Goal: Task Accomplishment & Management: Use online tool/utility

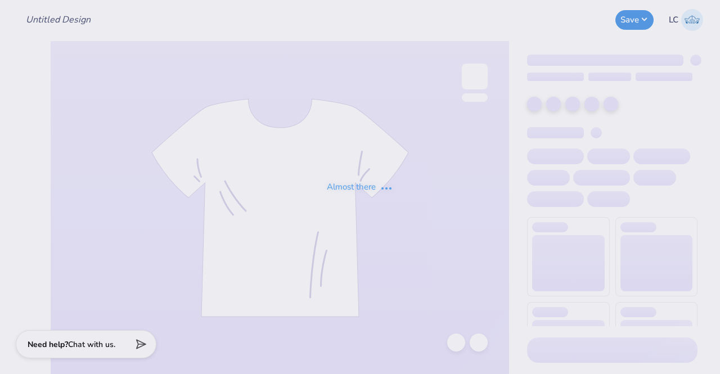
type input "Zeta Gameday Set 2"
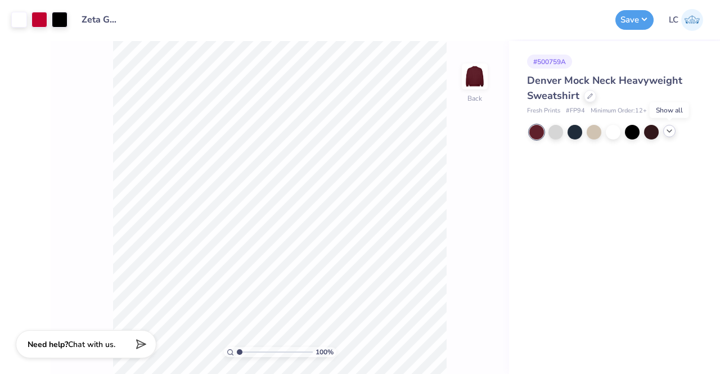
click at [669, 133] on icon at bounding box center [669, 131] width 9 height 9
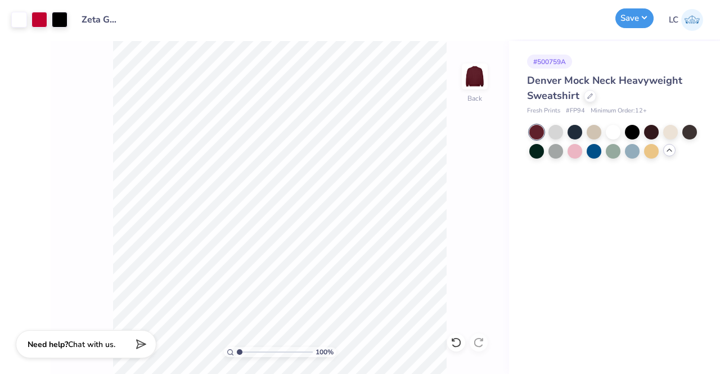
click at [637, 27] on button "Save" at bounding box center [635, 18] width 38 height 20
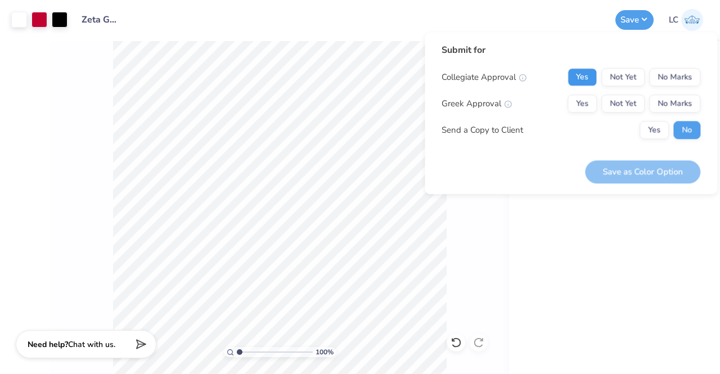
click at [589, 74] on button "Yes" at bounding box center [582, 77] width 29 height 18
click at [589, 103] on button "Yes" at bounding box center [582, 104] width 29 height 18
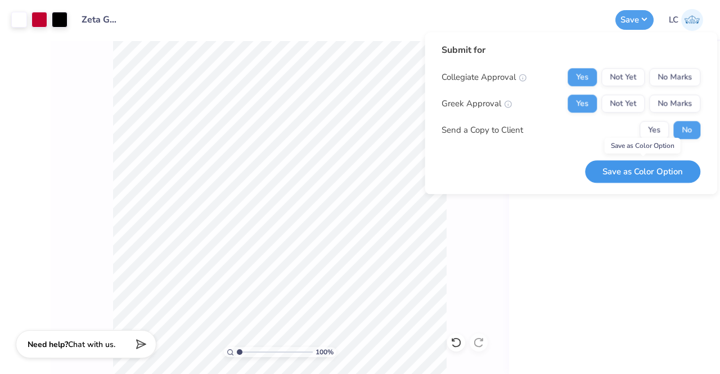
click at [659, 169] on button "Save as Color Option" at bounding box center [642, 171] width 115 height 23
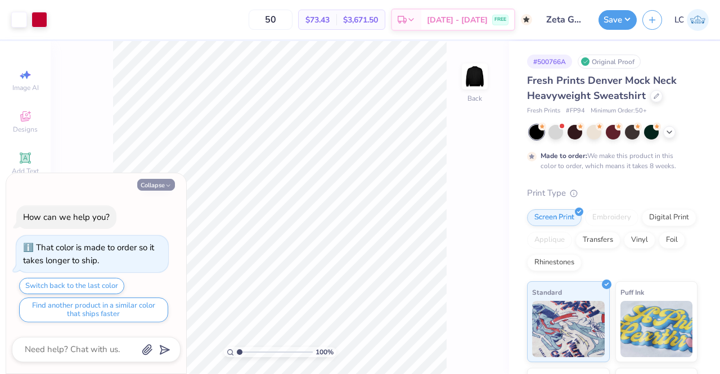
click at [163, 187] on button "Collapse" at bounding box center [156, 185] width 38 height 12
type textarea "x"
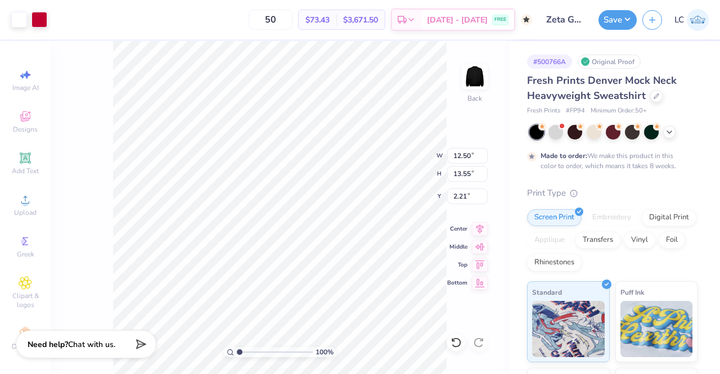
type input "2.21"
click at [620, 24] on button "Save" at bounding box center [618, 18] width 38 height 20
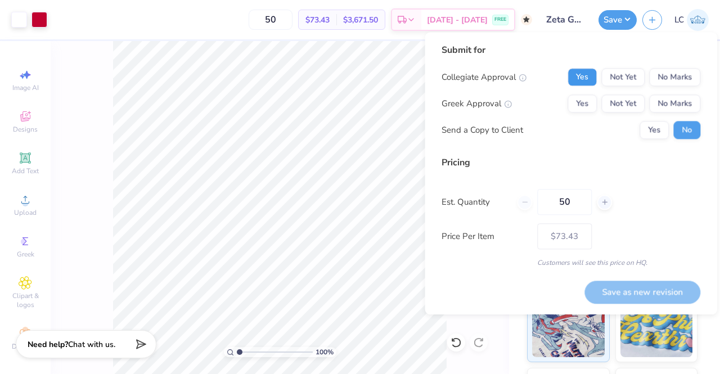
click at [589, 78] on button "Yes" at bounding box center [582, 77] width 29 height 18
click at [587, 103] on button "Yes" at bounding box center [582, 104] width 29 height 18
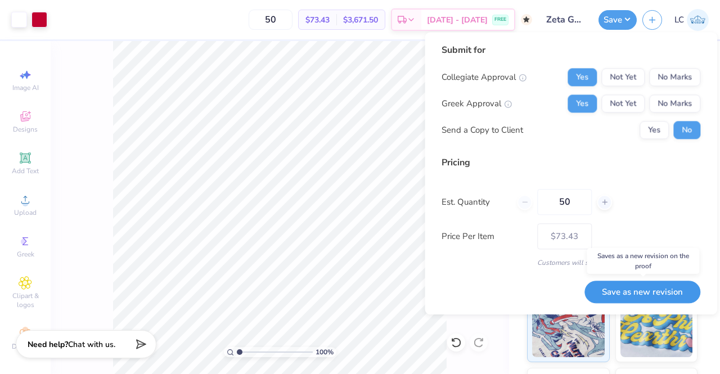
click at [633, 289] on button "Save as new revision" at bounding box center [643, 292] width 116 height 23
type input "$73.43"
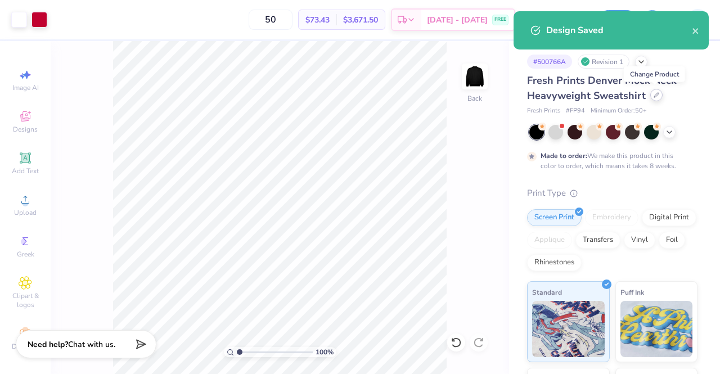
click at [650, 95] on div at bounding box center [656, 95] width 12 height 12
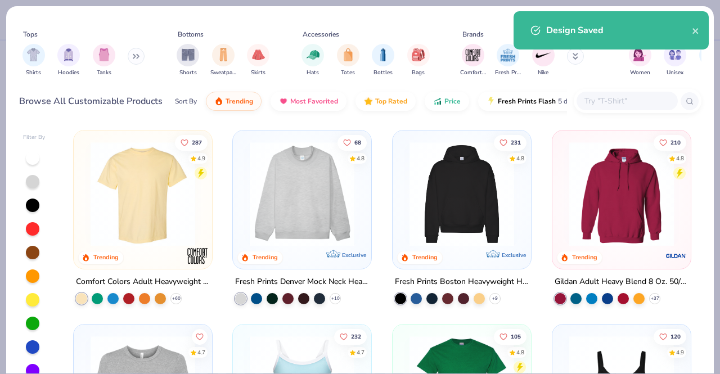
click at [623, 103] on input "text" at bounding box center [627, 101] width 87 height 13
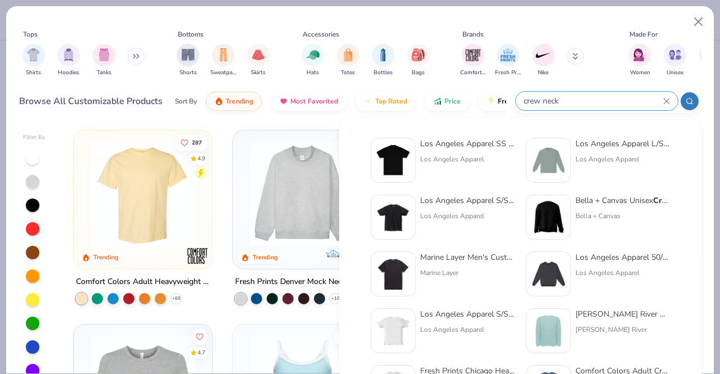
type input "crew neck"
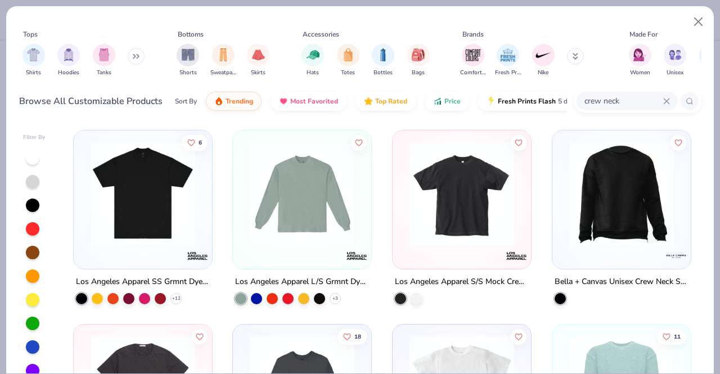
click at [136, 54] on icon at bounding box center [136, 56] width 7 height 6
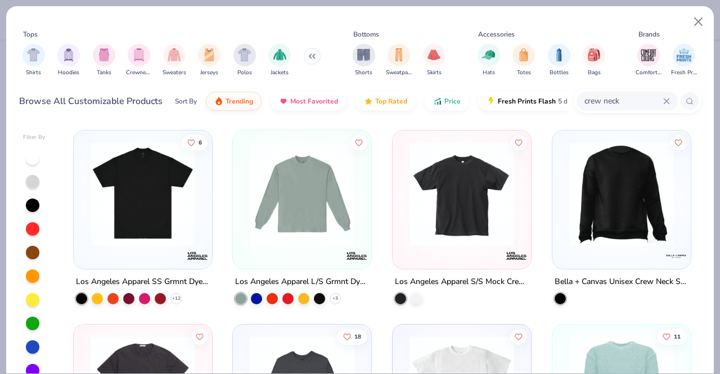
click at [136, 54] on img "filter for Crewnecks" at bounding box center [139, 54] width 12 height 13
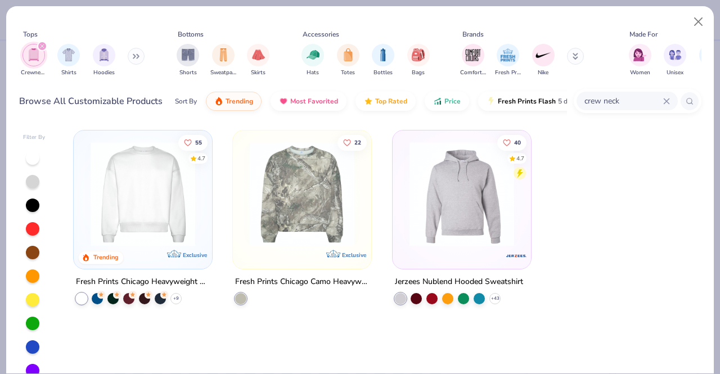
click at [664, 100] on icon at bounding box center [666, 101] width 7 height 7
click at [162, 80] on div "Tops Crewnecks Shirts Hoodies Bottoms Shorts Sweatpants Skirts Accessories Hats…" at bounding box center [360, 55] width 683 height 52
click at [170, 205] on div at bounding box center [142, 194] width 347 height 105
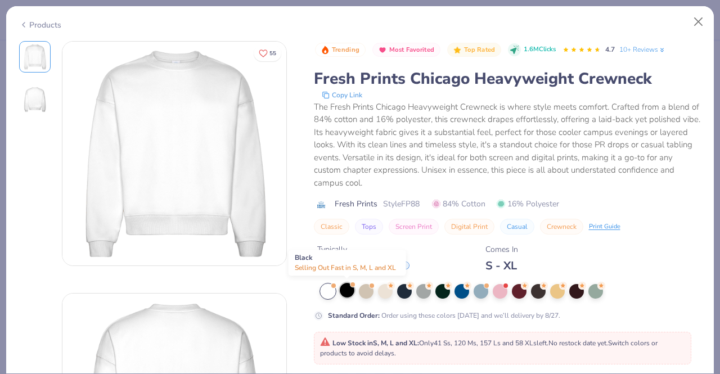
click at [341, 288] on div at bounding box center [347, 290] width 15 height 15
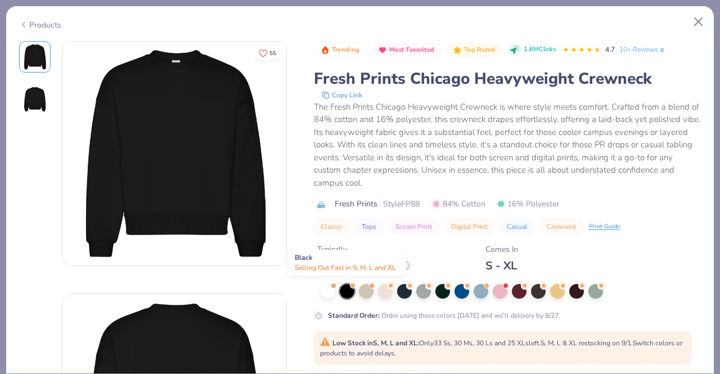
click at [341, 288] on div at bounding box center [347, 291] width 15 height 15
click at [695, 17] on button "Close" at bounding box center [698, 21] width 21 height 21
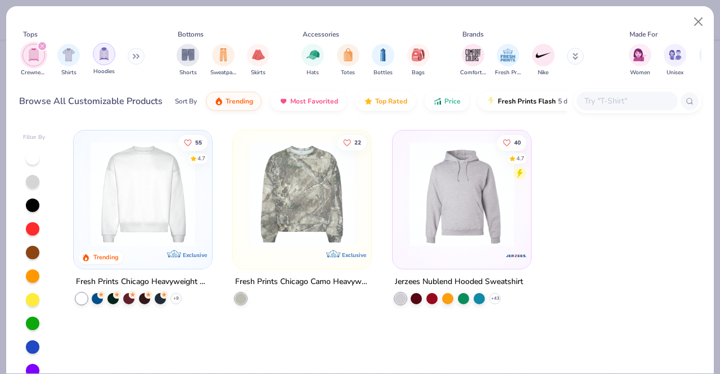
click at [107, 50] on img "filter for Hoodies" at bounding box center [104, 53] width 12 height 13
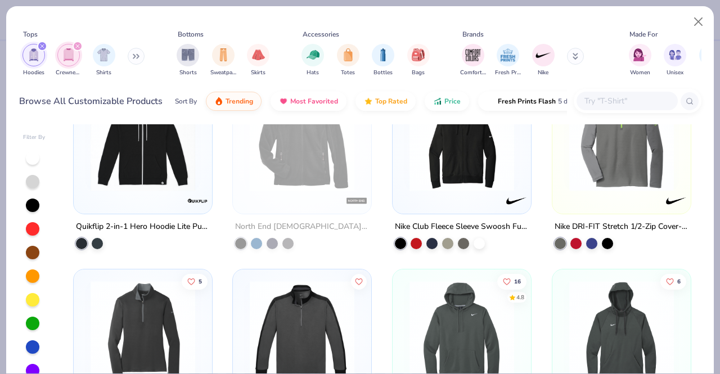
scroll to position [3387, 0]
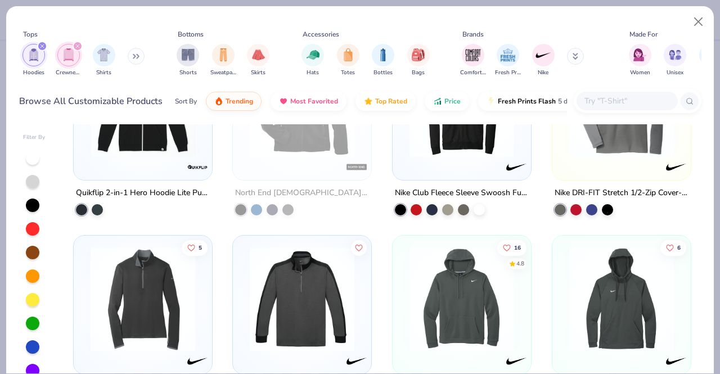
click at [78, 44] on icon "filter for Crewnecks" at bounding box center [77, 46] width 5 height 5
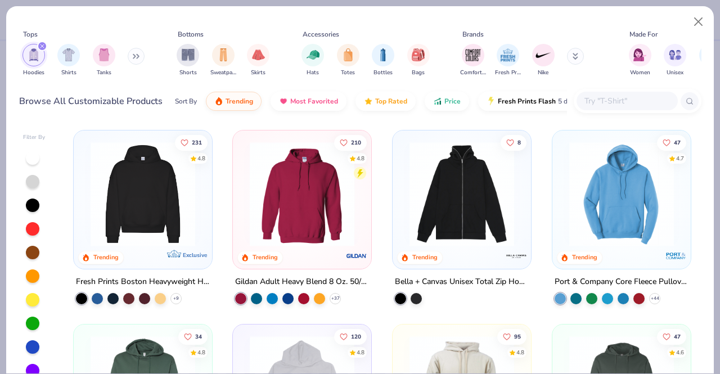
click at [41, 43] on div "filter for Hoodies" at bounding box center [42, 46] width 10 height 10
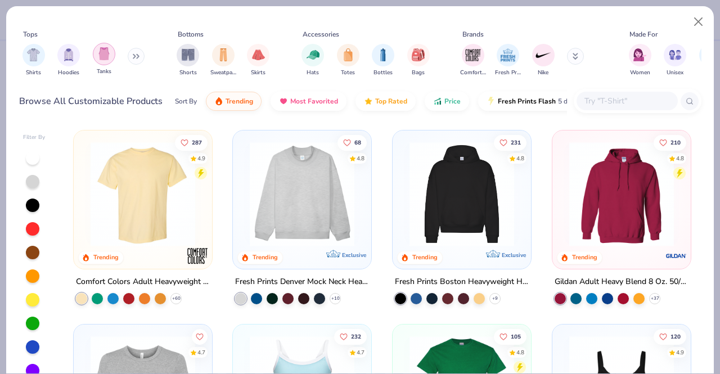
click at [95, 53] on div "filter for Tanks" at bounding box center [104, 54] width 23 height 23
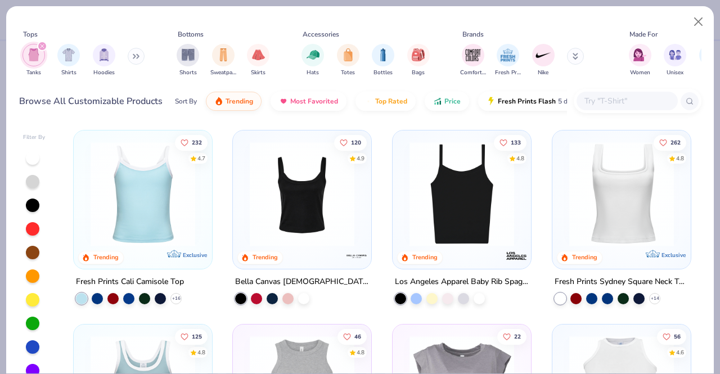
click at [607, 101] on input "text" at bounding box center [627, 101] width 87 height 13
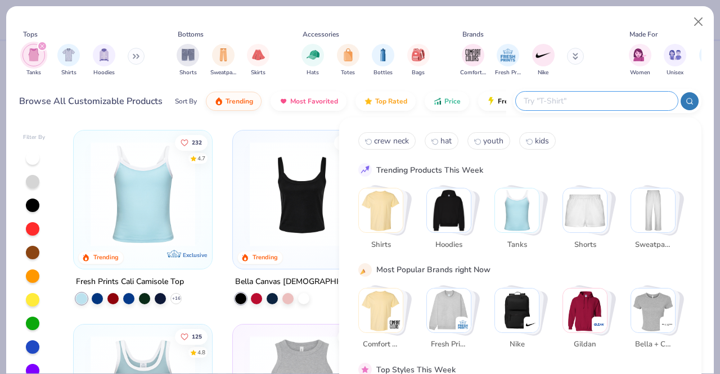
click at [41, 47] on icon "filter for Tanks" at bounding box center [42, 46] width 5 height 5
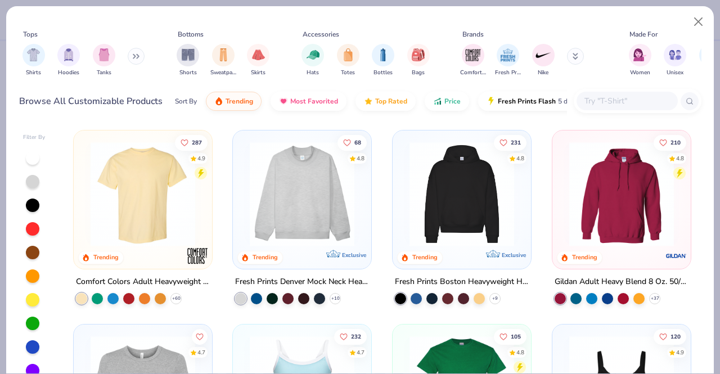
click at [595, 96] on input "text" at bounding box center [627, 101] width 87 height 13
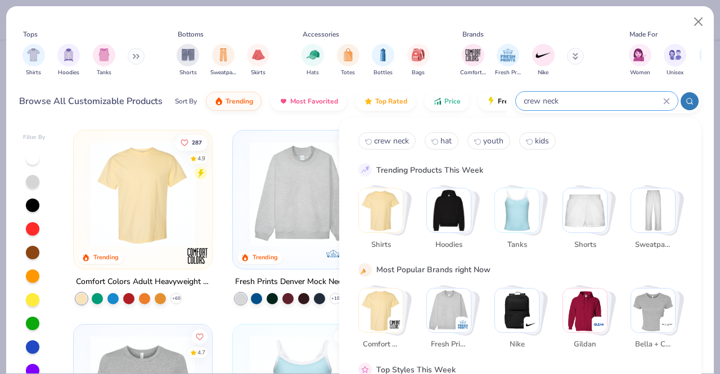
type input "crew neck"
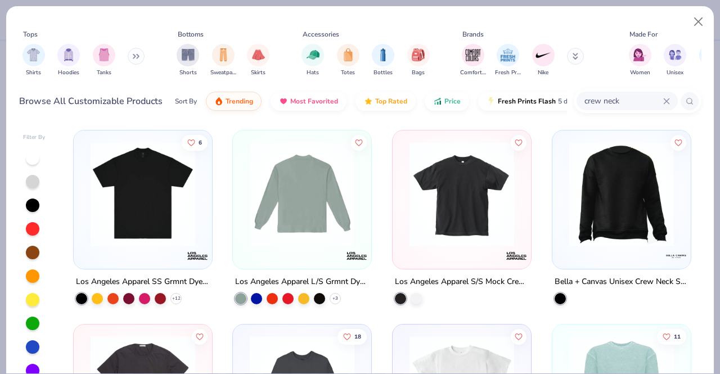
click at [334, 220] on div at bounding box center [302, 194] width 347 height 105
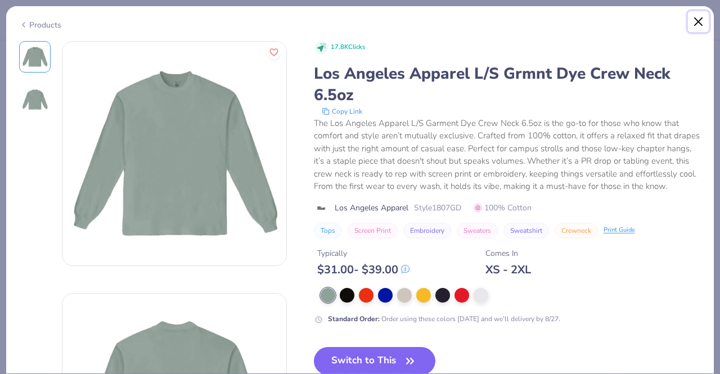
click at [699, 15] on button "Close" at bounding box center [698, 21] width 21 height 21
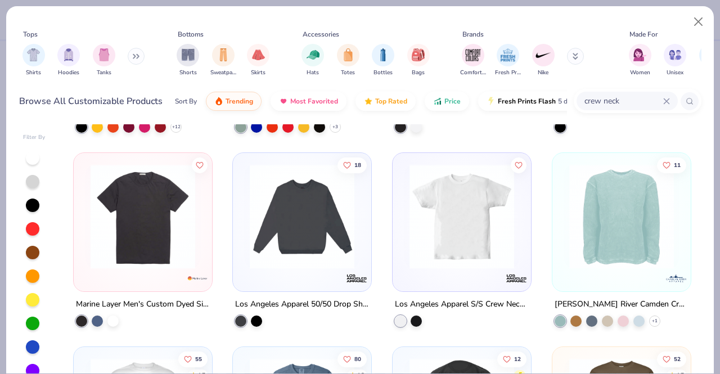
scroll to position [172, 0]
click at [312, 263] on img at bounding box center [302, 216] width 116 height 105
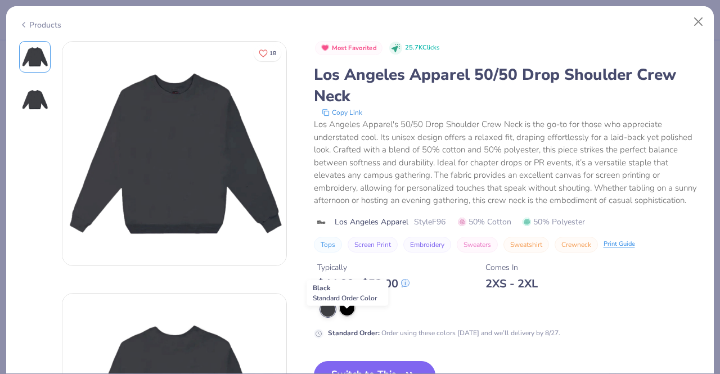
click at [349, 316] on div at bounding box center [347, 308] width 15 height 15
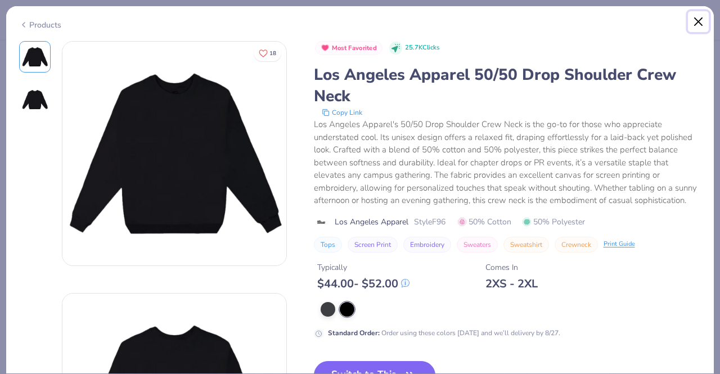
click at [704, 14] on button "Close" at bounding box center [698, 21] width 21 height 21
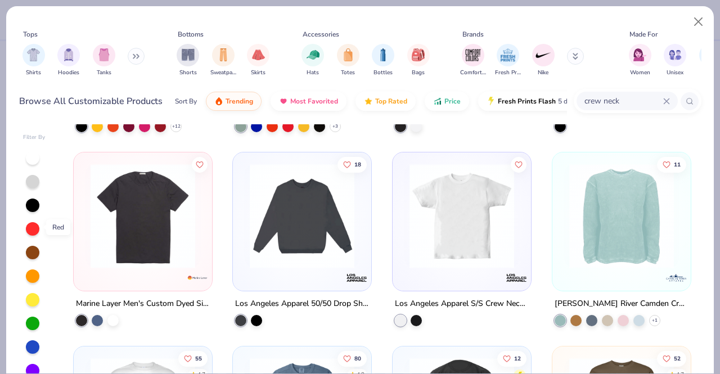
click at [30, 228] on div at bounding box center [33, 229] width 14 height 14
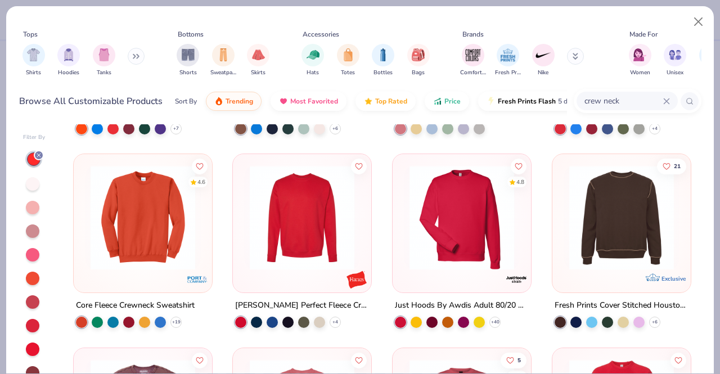
scroll to position [561, 0]
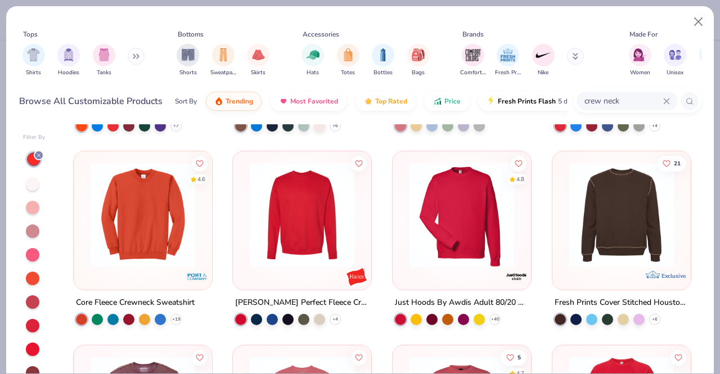
click at [317, 200] on img at bounding box center [302, 215] width 116 height 105
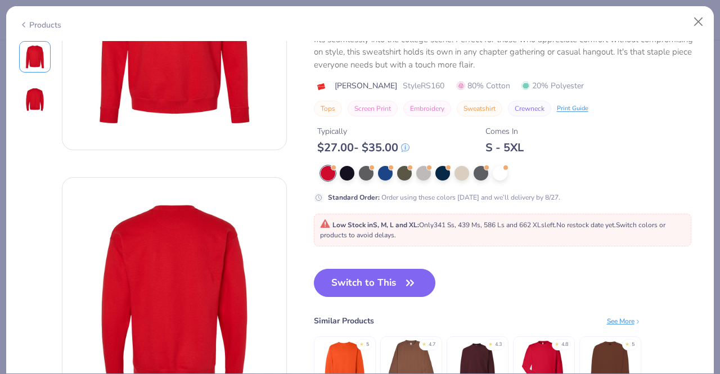
scroll to position [135, 0]
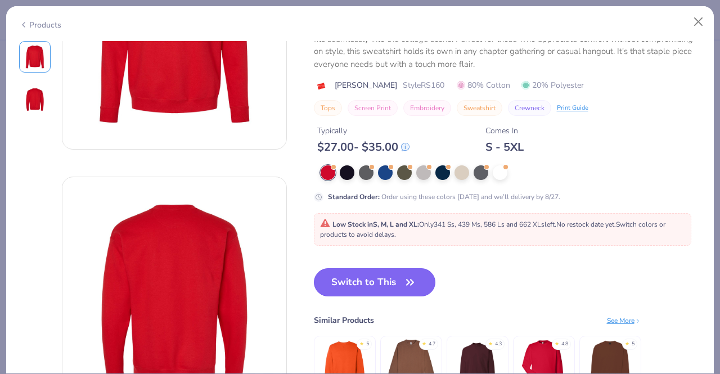
click at [369, 268] on button "Switch to This" at bounding box center [375, 282] width 122 height 28
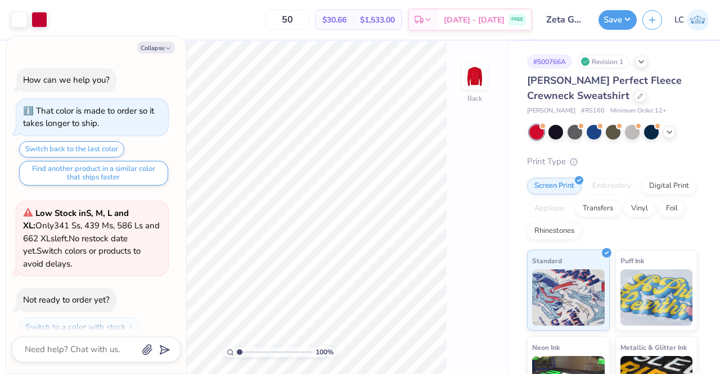
scroll to position [102, 0]
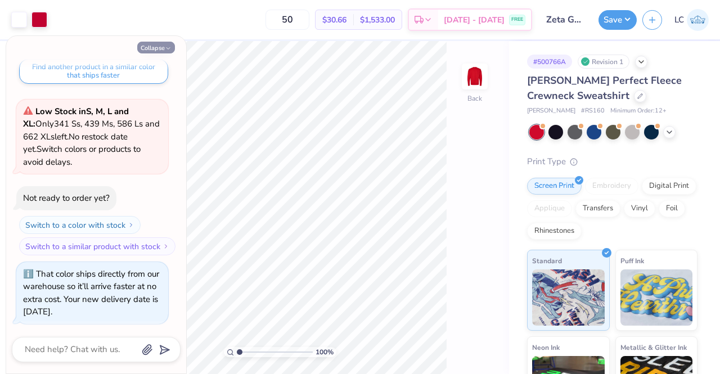
click at [162, 46] on button "Collapse" at bounding box center [156, 48] width 38 height 12
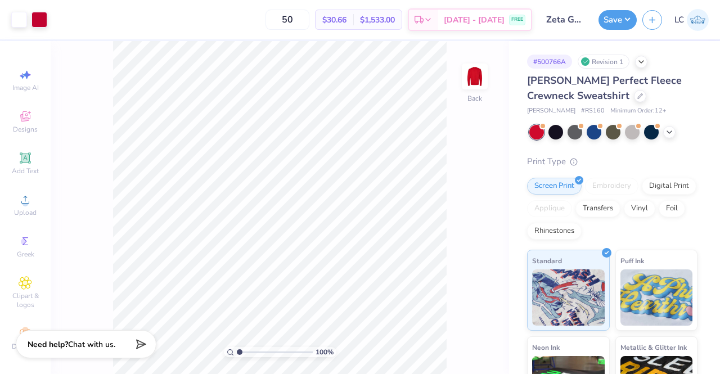
type textarea "x"
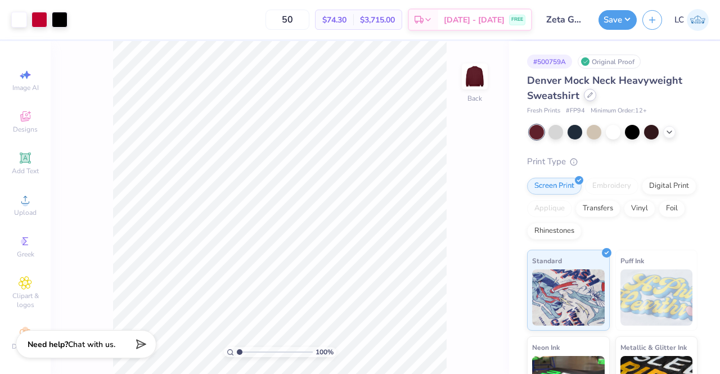
click at [592, 98] on div at bounding box center [590, 95] width 12 height 12
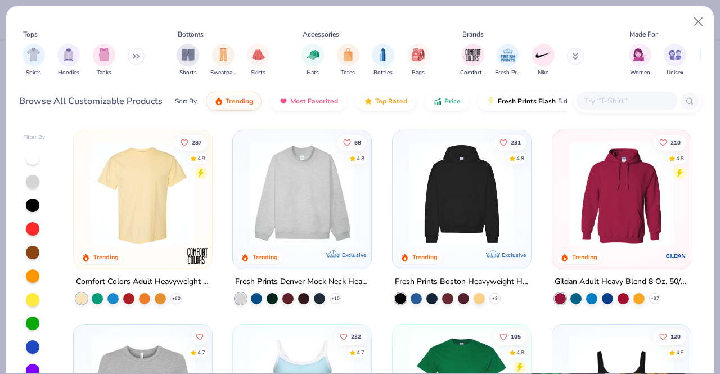
click at [610, 99] on input "text" at bounding box center [627, 101] width 87 height 13
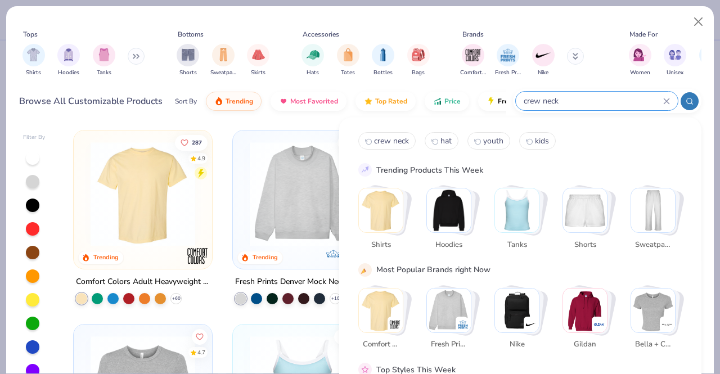
type input "crew neck"
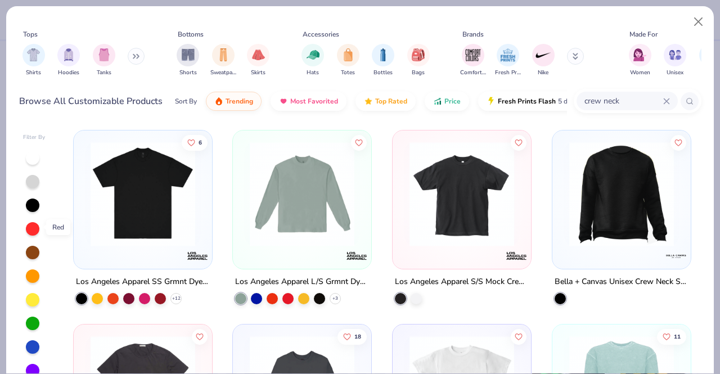
click at [35, 225] on div at bounding box center [33, 229] width 14 height 14
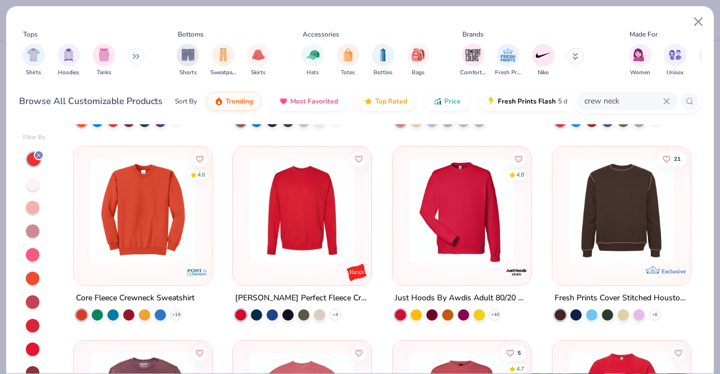
scroll to position [553, 0]
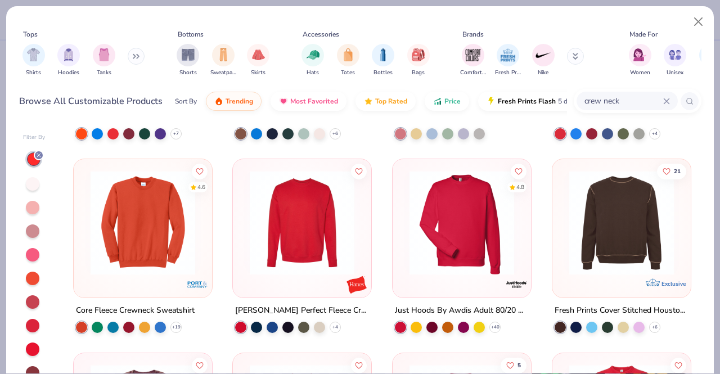
click at [439, 249] on img at bounding box center [462, 222] width 116 height 105
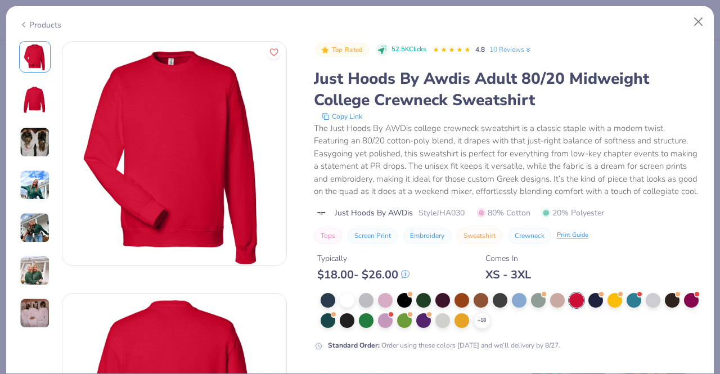
click at [439, 244] on button "Embroidery" at bounding box center [427, 236] width 48 height 16
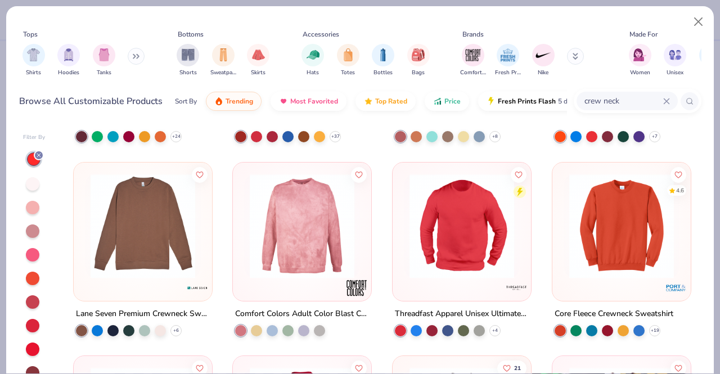
scroll to position [357, 0]
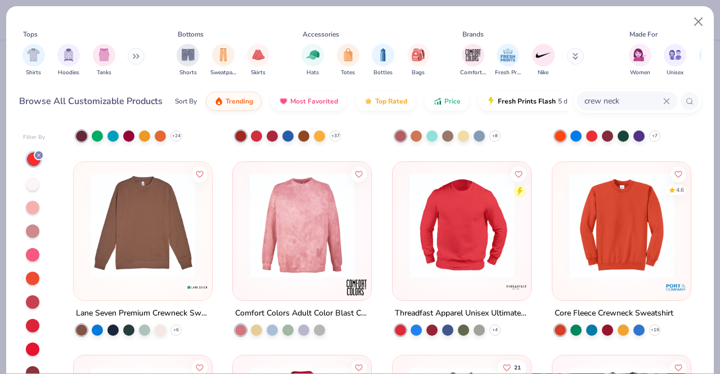
click at [427, 234] on img at bounding box center [462, 225] width 116 height 105
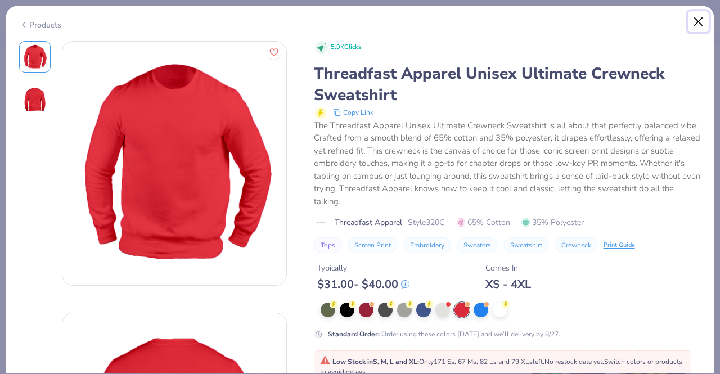
click at [698, 24] on button "Close" at bounding box center [698, 21] width 21 height 21
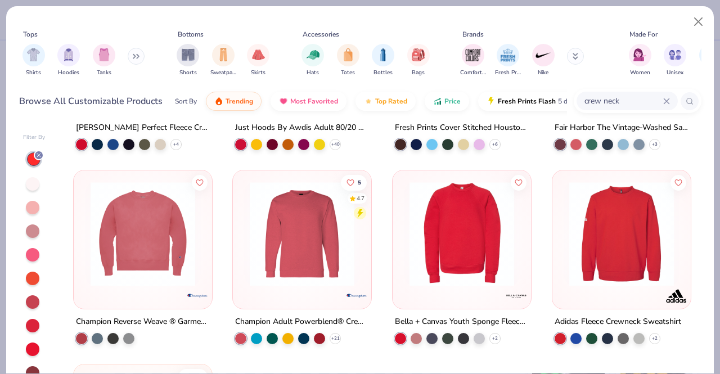
scroll to position [737, 0]
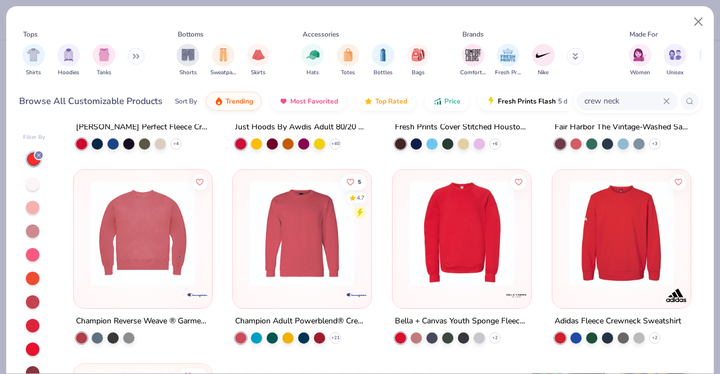
click at [461, 243] on img at bounding box center [462, 233] width 116 height 105
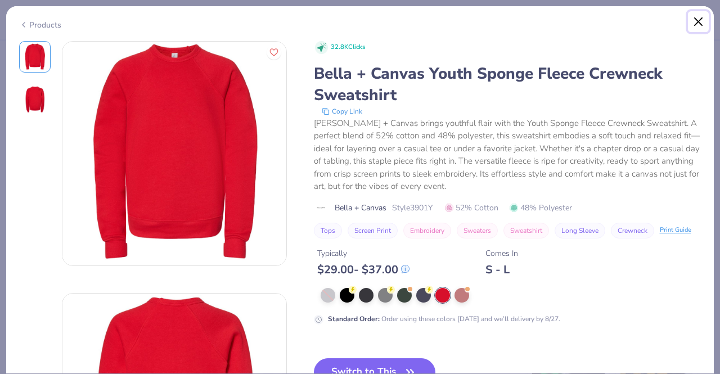
click at [701, 21] on button "Close" at bounding box center [698, 21] width 21 height 21
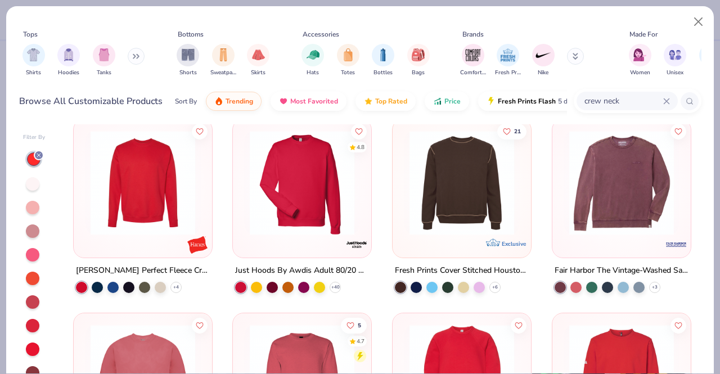
scroll to position [572, 0]
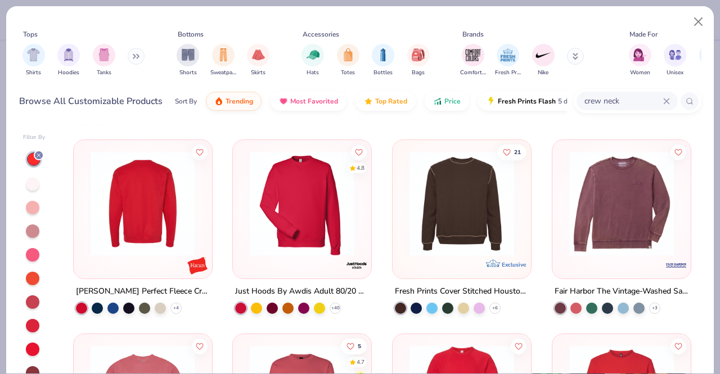
click at [156, 205] on img at bounding box center [143, 203] width 116 height 105
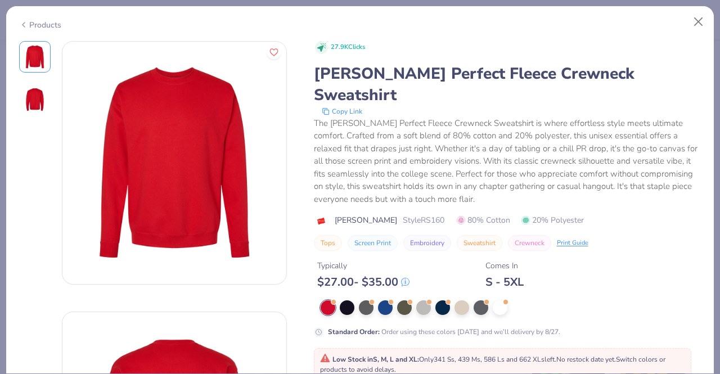
click at [156, 205] on img at bounding box center [174, 163] width 224 height 224
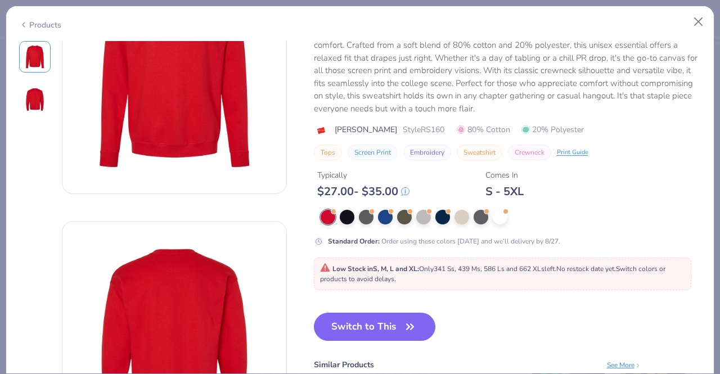
scroll to position [91, 0]
click at [384, 312] on button "Switch to This" at bounding box center [375, 326] width 122 height 28
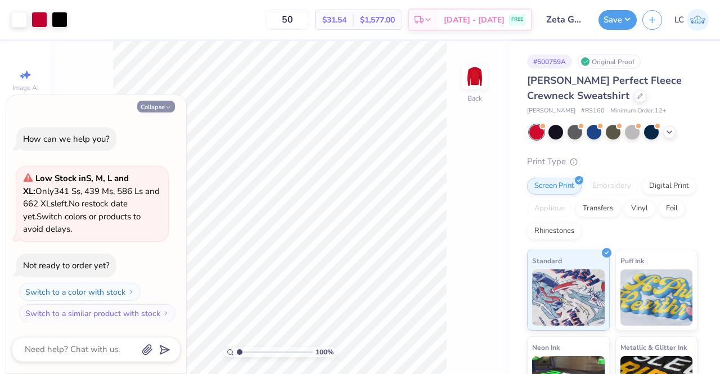
click at [151, 102] on button "Collapse" at bounding box center [156, 107] width 38 height 12
type textarea "x"
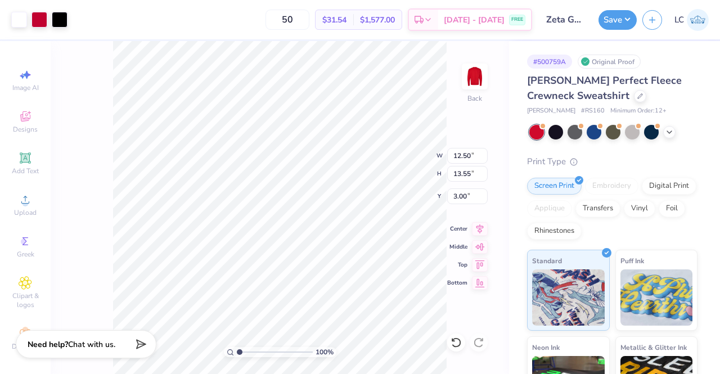
type input "3.00"
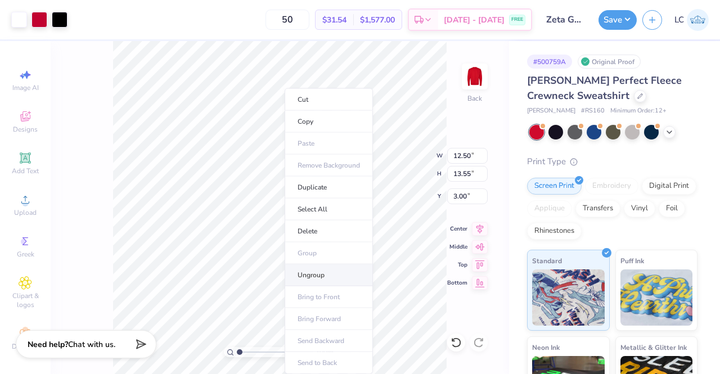
click at [313, 275] on li "Ungroup" at bounding box center [329, 275] width 88 height 22
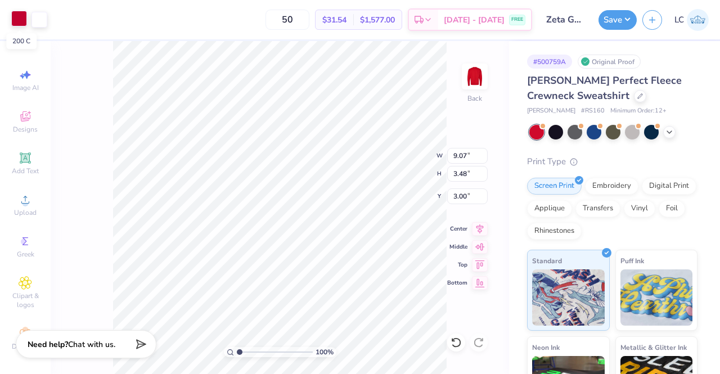
click at [18, 16] on div at bounding box center [19, 19] width 16 height 16
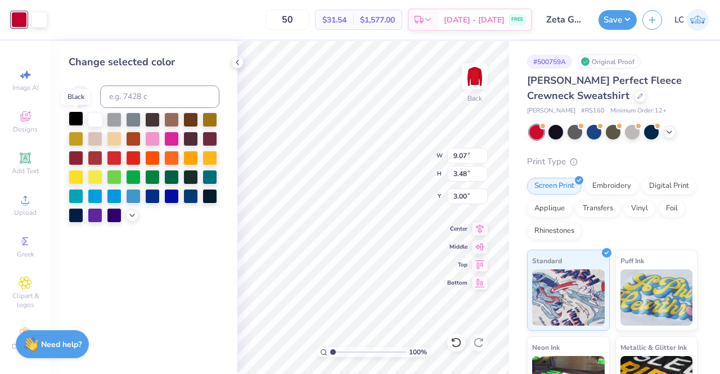
click at [75, 121] on div at bounding box center [76, 118] width 15 height 15
click at [236, 61] on icon at bounding box center [237, 62] width 9 height 9
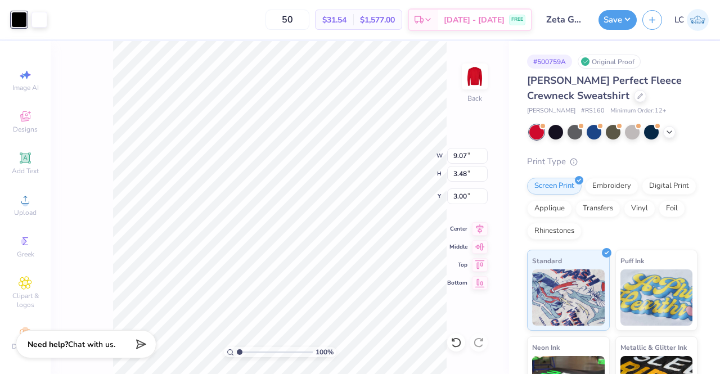
type input "0.62"
type input "1.31"
type input "14.79"
click at [18, 17] on div at bounding box center [19, 19] width 16 height 16
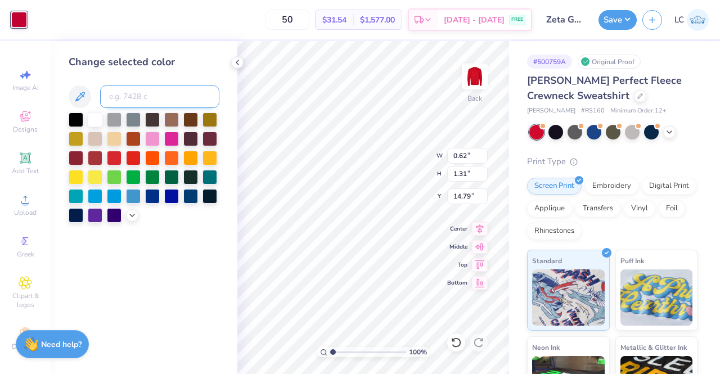
click at [152, 95] on input at bounding box center [159, 97] width 119 height 23
click at [72, 116] on div at bounding box center [76, 118] width 15 height 15
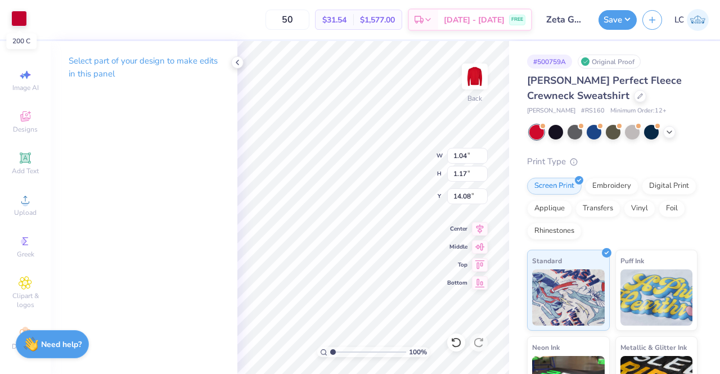
click at [17, 13] on div at bounding box center [19, 19] width 16 height 16
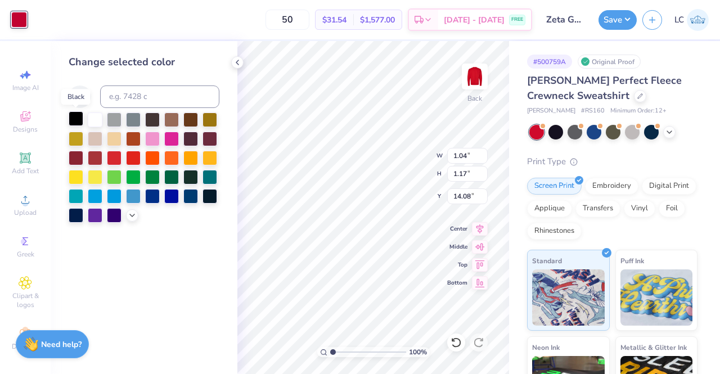
click at [72, 120] on div at bounding box center [76, 118] width 15 height 15
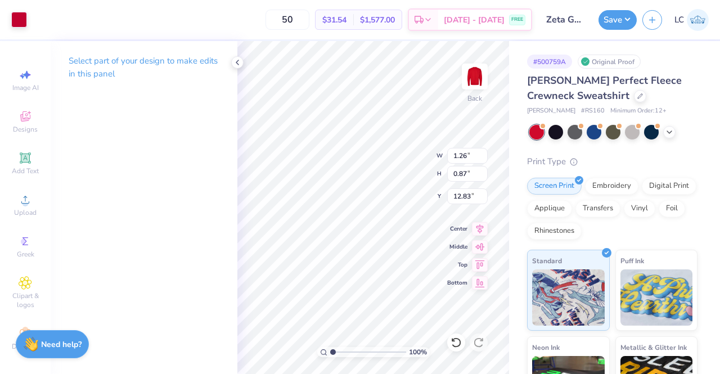
type input "1.26"
type input "0.87"
type input "12.83"
click at [15, 15] on div at bounding box center [19, 19] width 16 height 16
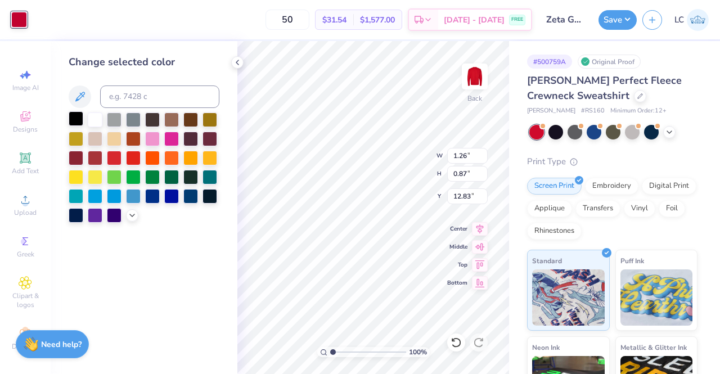
click at [75, 122] on div at bounding box center [76, 118] width 15 height 15
type input "1.28"
type input "0.61"
type input "11.04"
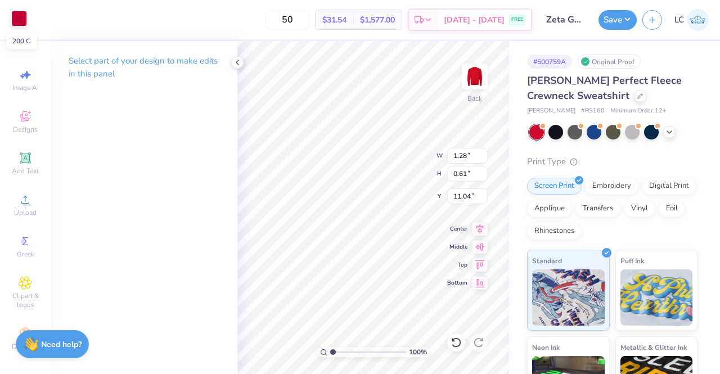
click at [13, 22] on div at bounding box center [19, 19] width 16 height 16
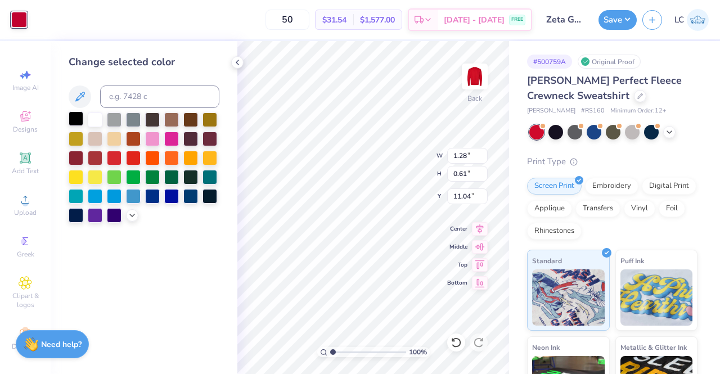
click at [79, 119] on div at bounding box center [76, 118] width 15 height 15
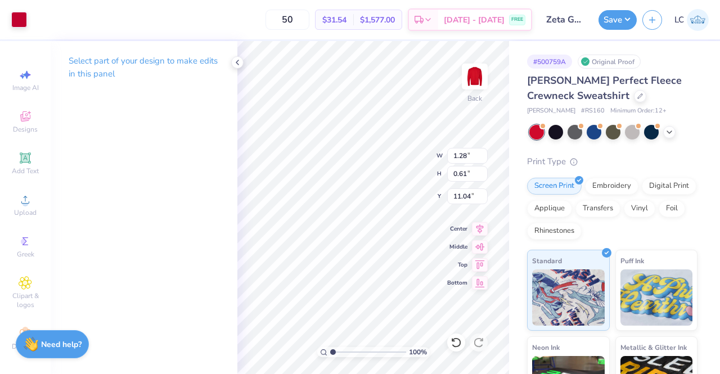
type input "0.61"
type input "1.30"
type input "14.79"
click at [11, 17] on div at bounding box center [19, 19] width 16 height 16
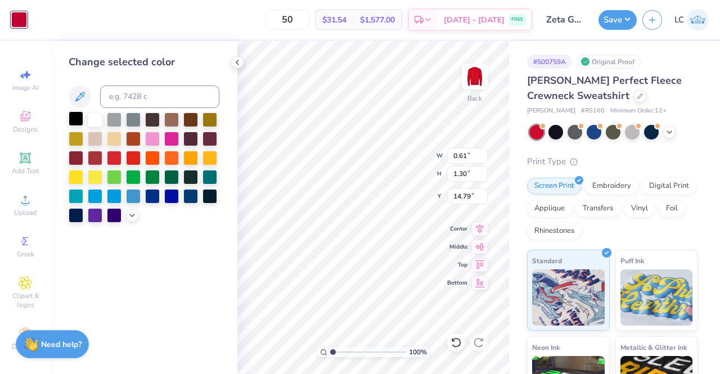
click at [76, 116] on div at bounding box center [76, 118] width 15 height 15
type input "1.01"
type input "1.17"
type input "14.08"
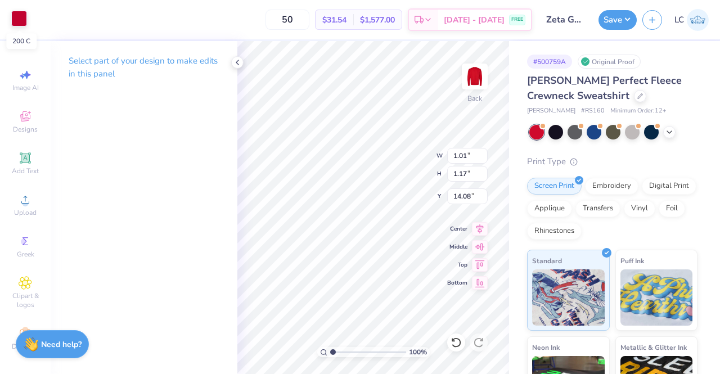
click at [19, 23] on div at bounding box center [19, 19] width 16 height 16
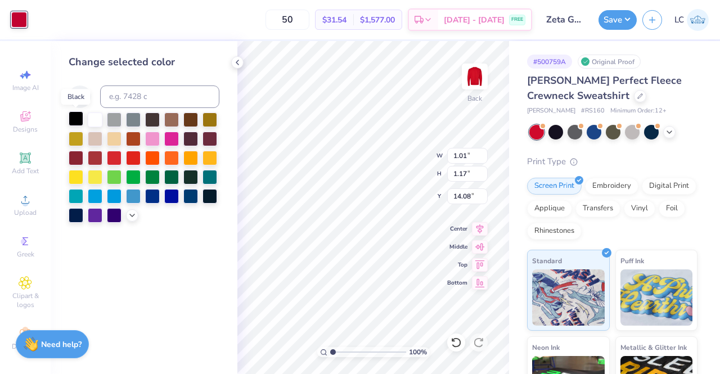
click at [74, 118] on div at bounding box center [76, 118] width 15 height 15
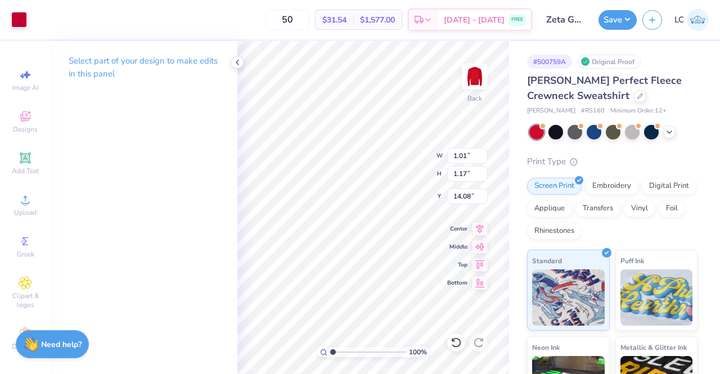
type input "1.26"
type input "0.87"
type input "12.83"
click at [17, 16] on div at bounding box center [19, 19] width 16 height 16
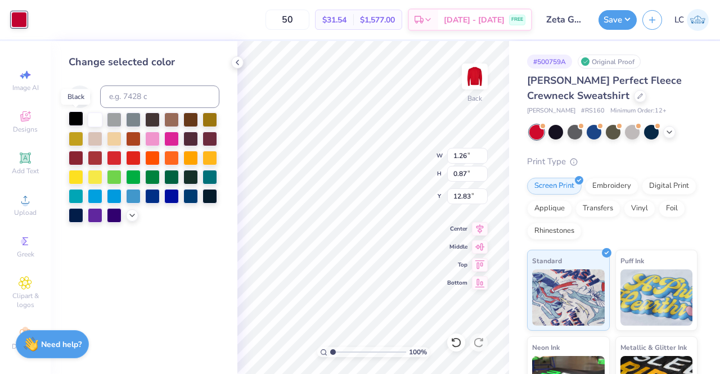
click at [74, 120] on div at bounding box center [76, 118] width 15 height 15
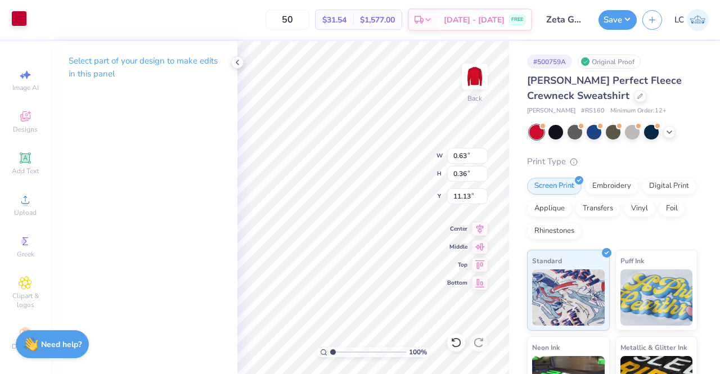
click at [21, 16] on div at bounding box center [19, 19] width 16 height 16
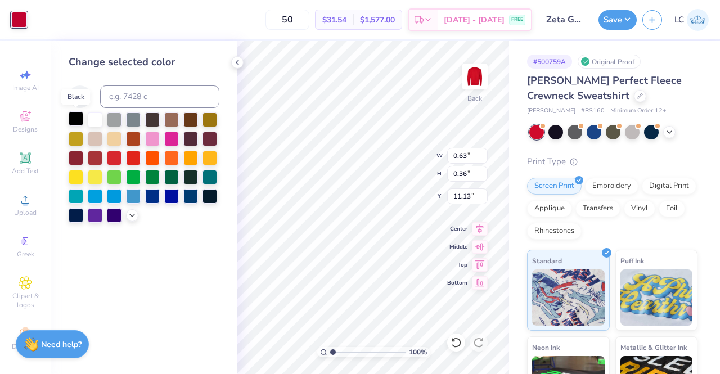
click at [79, 119] on div at bounding box center [76, 118] width 15 height 15
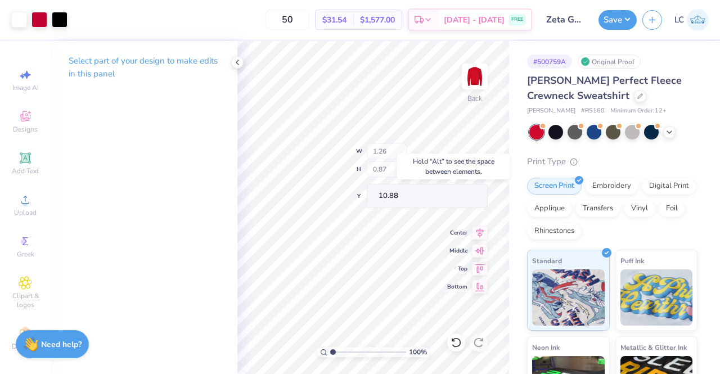
type input "10.88"
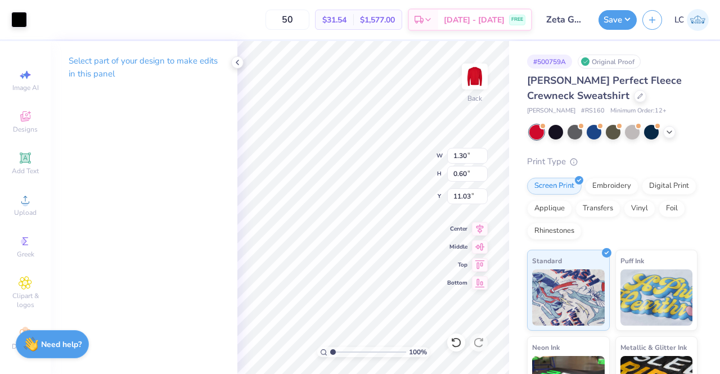
type input "1.30"
type input "0.60"
type input "11.15"
type input "5.31"
type input "9.09"
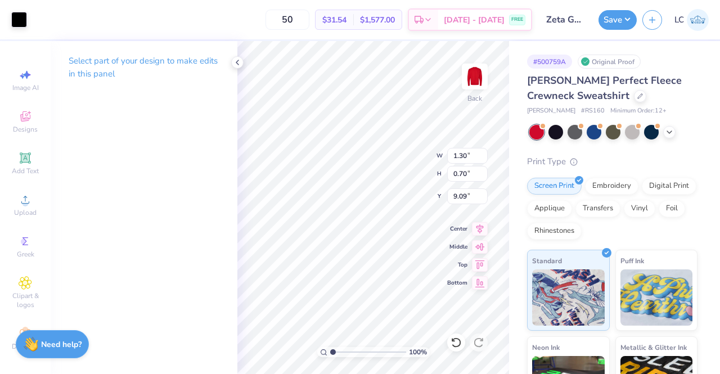
type input "0.70"
type input "9.00"
click at [15, 15] on div at bounding box center [19, 19] width 16 height 16
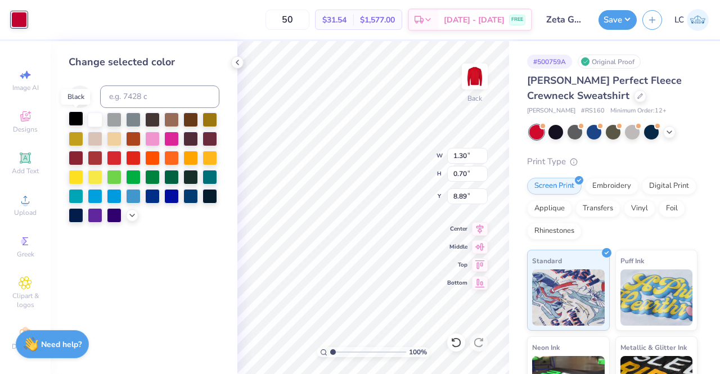
click at [73, 125] on div at bounding box center [76, 118] width 15 height 15
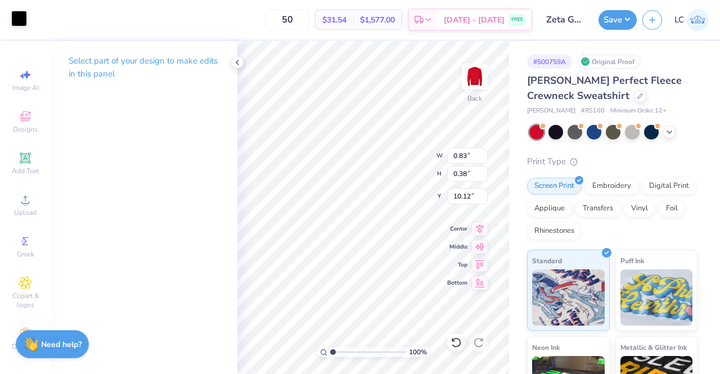
click at [15, 20] on div at bounding box center [19, 19] width 16 height 16
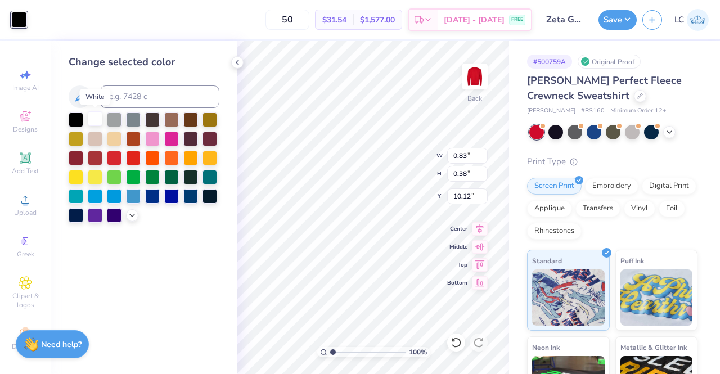
click at [96, 116] on div at bounding box center [95, 118] width 15 height 15
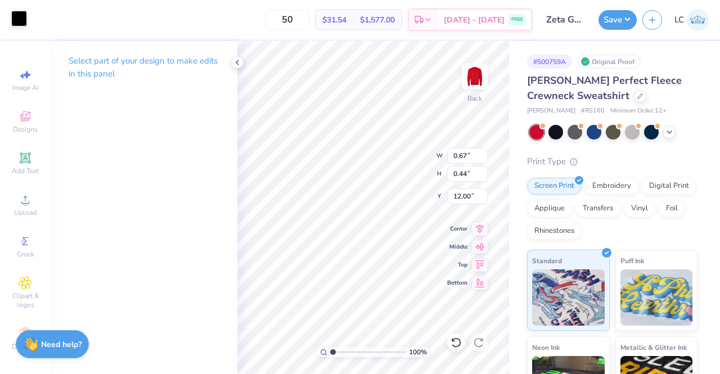
click at [14, 20] on div at bounding box center [19, 19] width 16 height 16
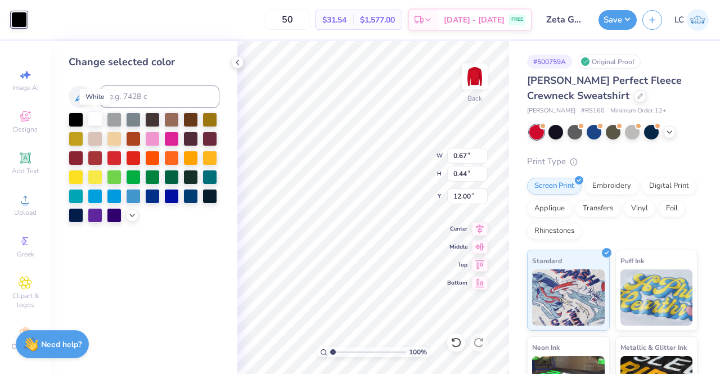
click at [93, 120] on div at bounding box center [95, 118] width 15 height 15
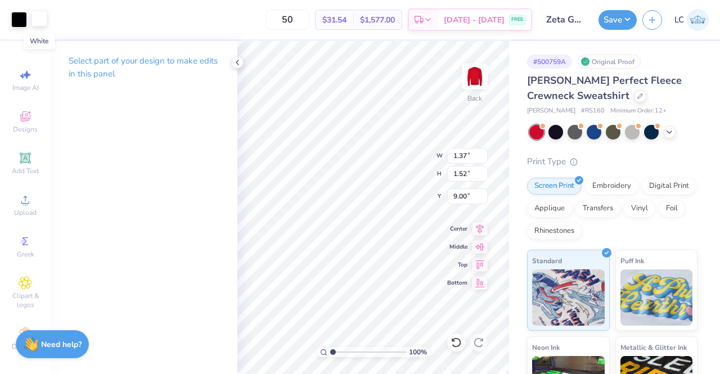
click at [39, 21] on div at bounding box center [40, 19] width 16 height 16
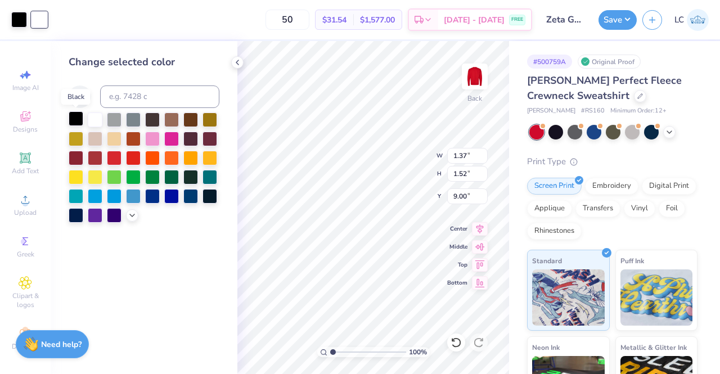
click at [79, 122] on div at bounding box center [76, 118] width 15 height 15
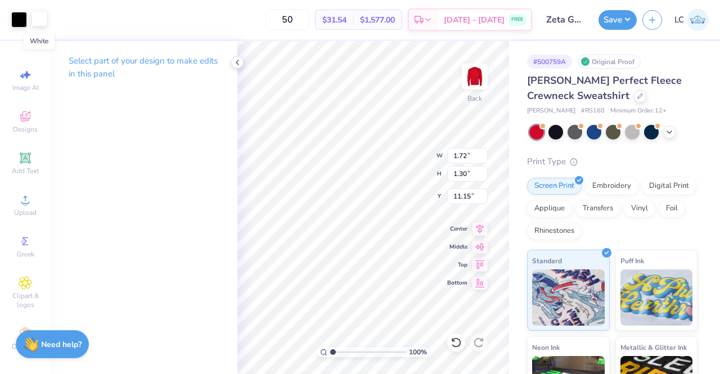
click at [38, 19] on div at bounding box center [40, 19] width 16 height 16
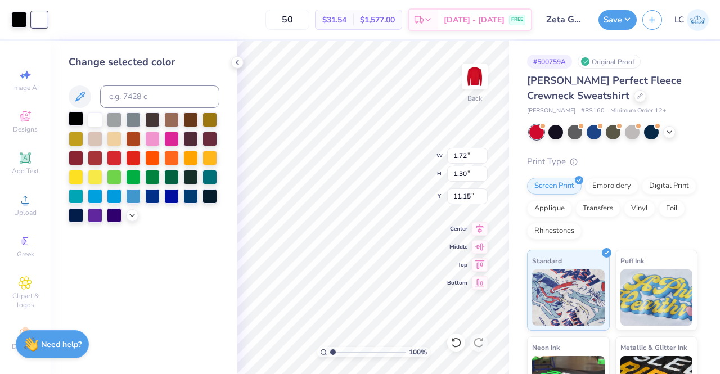
click at [74, 117] on div at bounding box center [76, 118] width 15 height 15
click at [93, 118] on div at bounding box center [95, 118] width 15 height 15
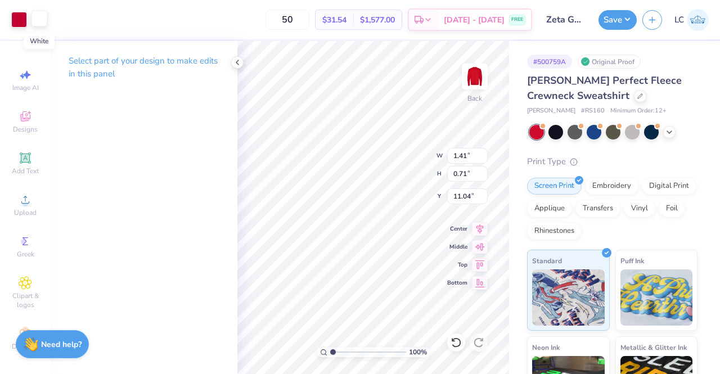
click at [38, 20] on div at bounding box center [40, 19] width 16 height 16
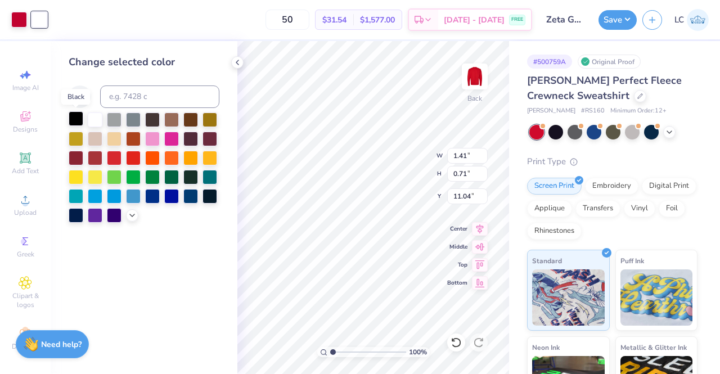
click at [77, 118] on div at bounding box center [76, 118] width 15 height 15
click at [238, 62] on icon at bounding box center [237, 62] width 9 height 9
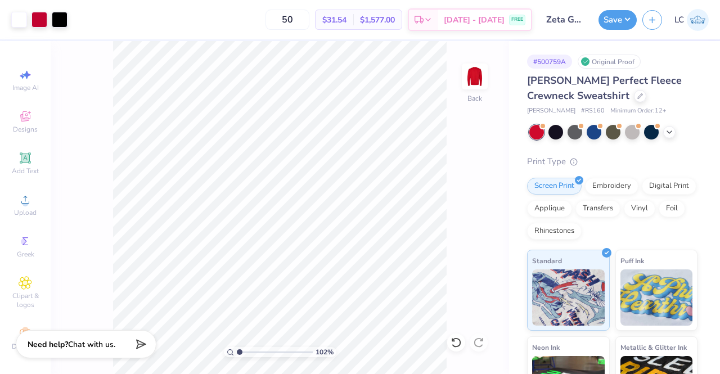
type input "1.02423286141497"
type textarea "x"
type input "1.06202223709065"
type textarea "x"
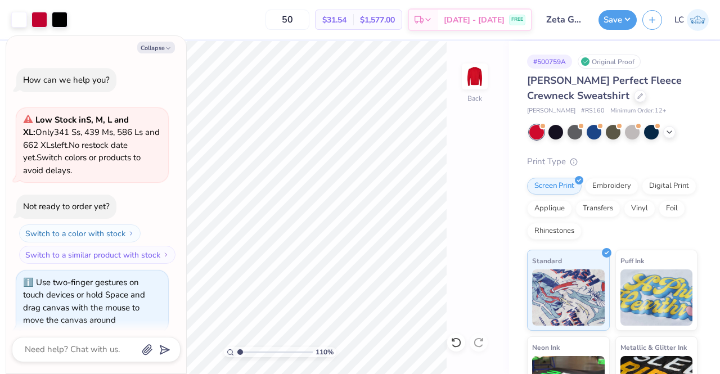
scroll to position [9, 0]
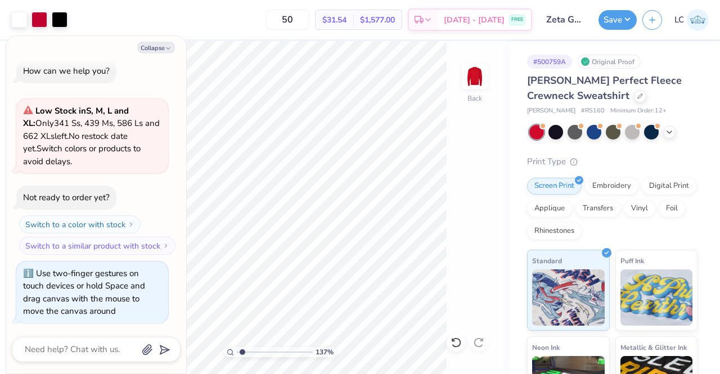
type input "1.37041602636134"
click at [165, 48] on icon "button" at bounding box center [168, 48] width 7 height 7
type textarea "x"
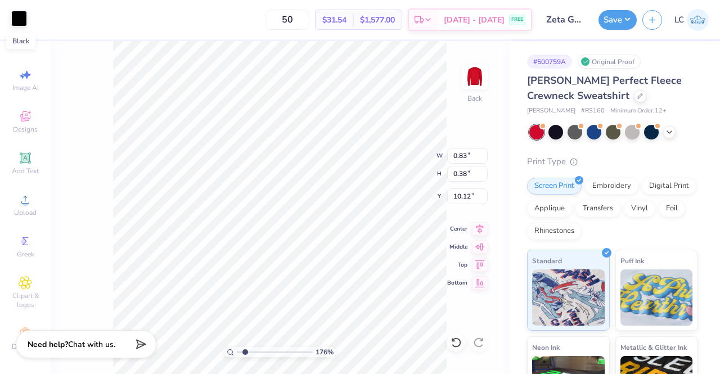
click at [19, 15] on div at bounding box center [19, 19] width 16 height 16
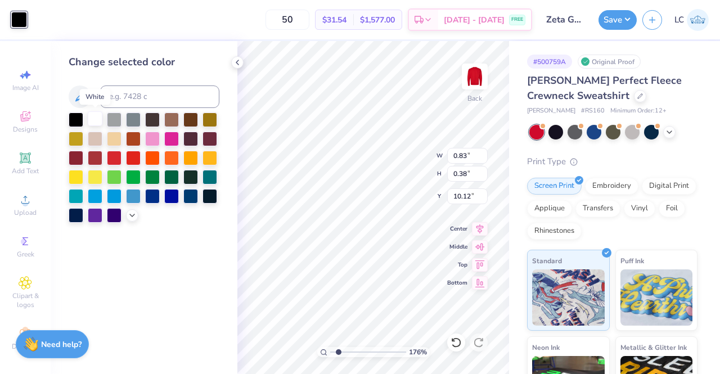
click at [96, 120] on div at bounding box center [95, 118] width 15 height 15
click at [235, 62] on icon at bounding box center [237, 62] width 9 height 9
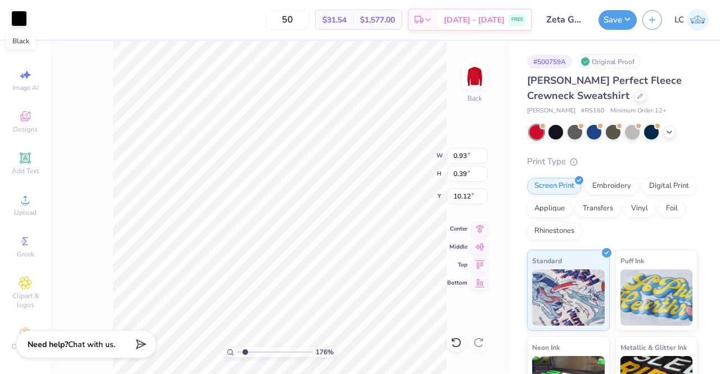
click at [15, 25] on div at bounding box center [19, 19] width 16 height 16
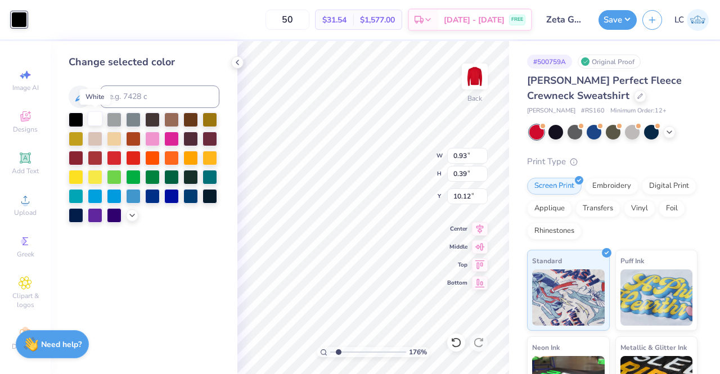
click at [93, 119] on div at bounding box center [95, 118] width 15 height 15
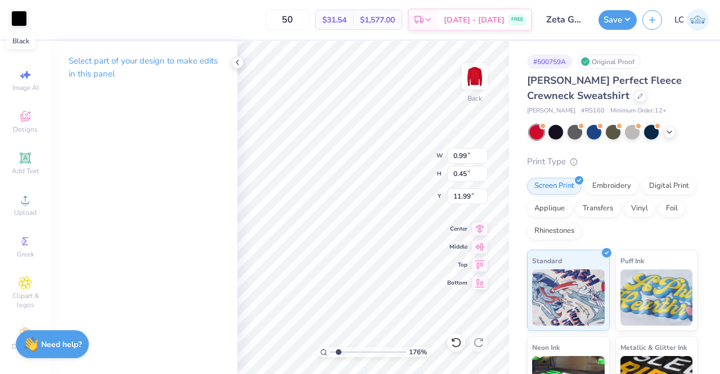
click at [17, 20] on div at bounding box center [19, 19] width 16 height 16
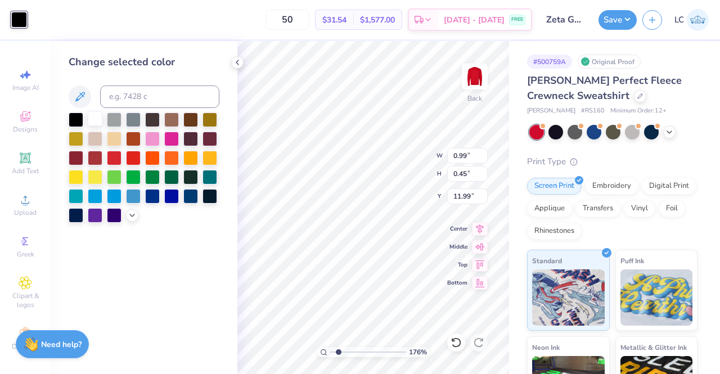
click at [97, 116] on div at bounding box center [95, 118] width 15 height 15
click at [236, 66] on icon at bounding box center [237, 62] width 9 height 9
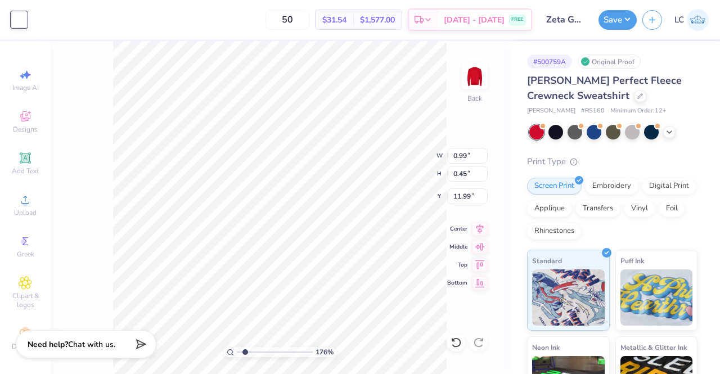
type input "1.75887302223618"
type input "0.93"
type input "0.50"
type input "13.59"
click at [17, 16] on div at bounding box center [19, 19] width 16 height 16
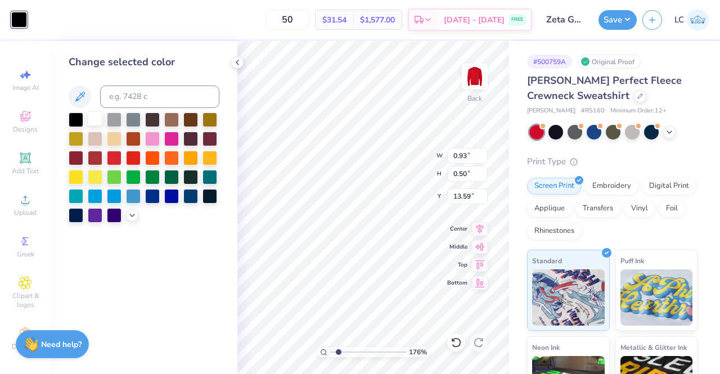
click at [98, 117] on div at bounding box center [95, 118] width 15 height 15
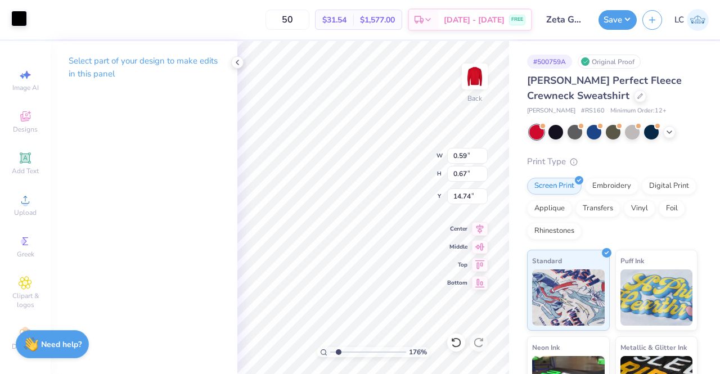
click at [21, 15] on div at bounding box center [19, 19] width 16 height 16
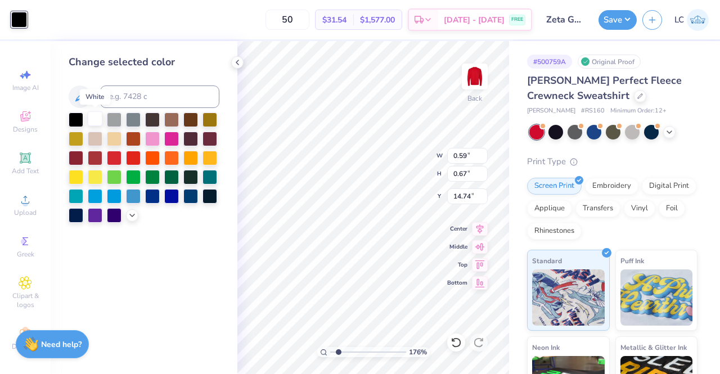
click at [95, 120] on div at bounding box center [95, 118] width 15 height 15
click at [241, 65] on icon at bounding box center [237, 62] width 9 height 9
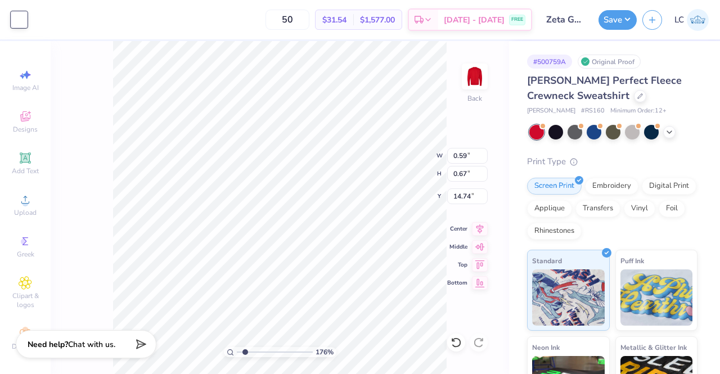
type input "1.75887302223618"
type input "0.65"
type input "0.68"
click at [14, 21] on div at bounding box center [19, 19] width 16 height 16
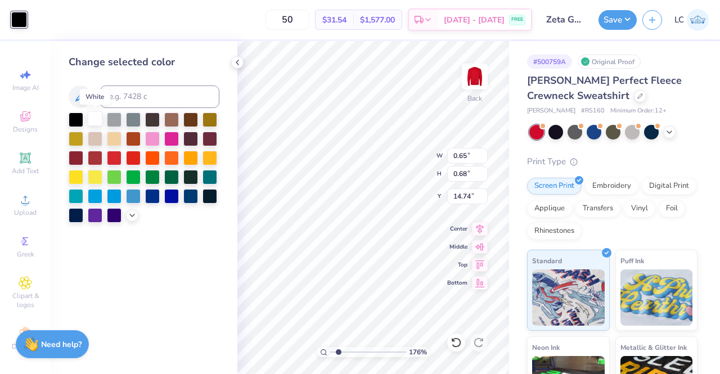
click at [96, 116] on div at bounding box center [95, 118] width 15 height 15
click at [236, 65] on icon at bounding box center [237, 62] width 9 height 9
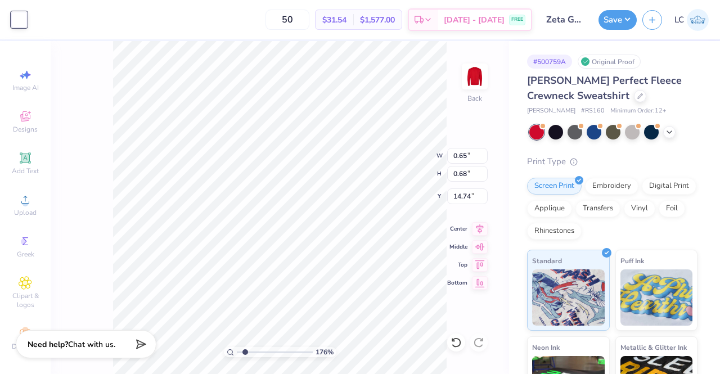
type input "1.75887302223618"
type input "0.61"
type input "0.50"
type input "13.59"
click at [21, 16] on div at bounding box center [19, 19] width 16 height 16
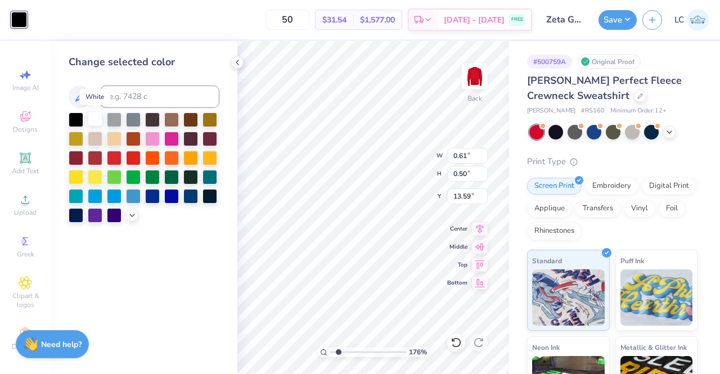
click at [96, 121] on div at bounding box center [95, 118] width 15 height 15
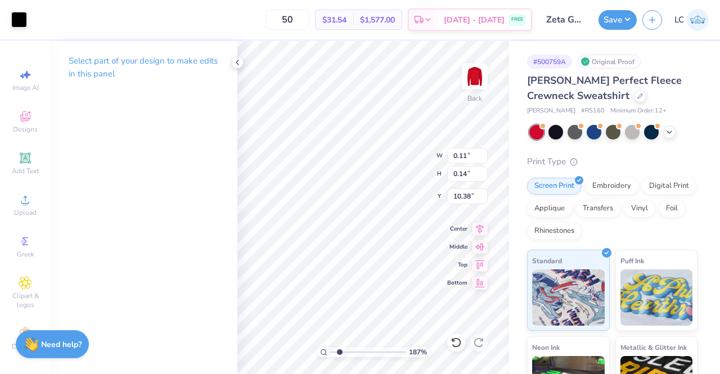
click at [472, 178] on div "187 % Back W 0.11 0.11 " H 0.14 0.14 " Y 10.38 10.38 " Center Middle Top Bottom" at bounding box center [373, 207] width 272 height 333
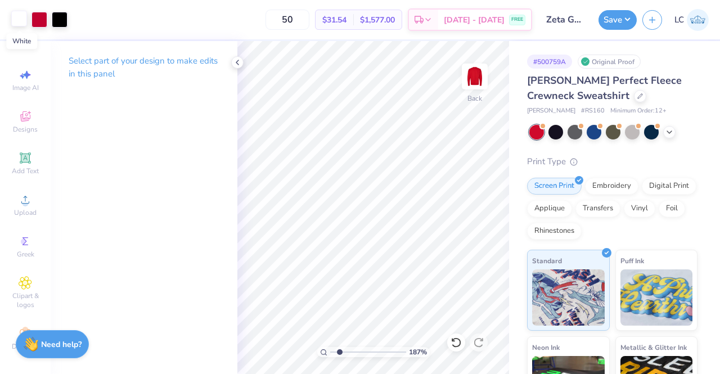
click at [17, 21] on div at bounding box center [19, 19] width 16 height 16
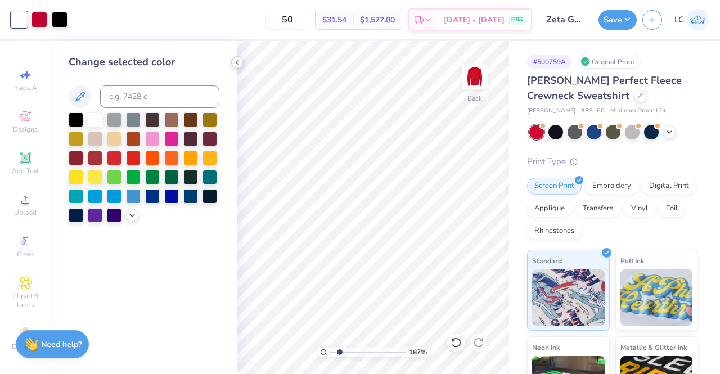
click at [239, 58] on icon at bounding box center [237, 62] width 9 height 9
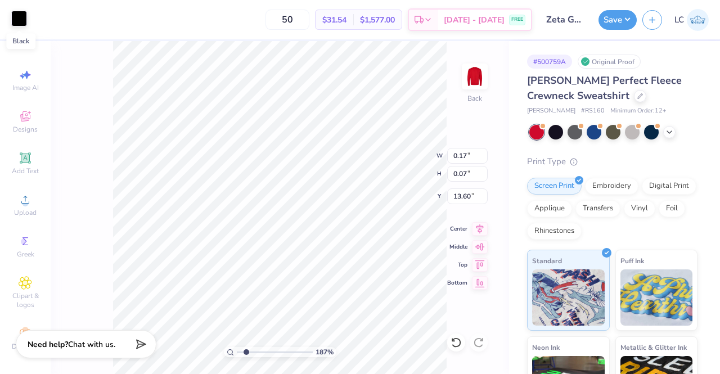
click at [20, 20] on div at bounding box center [19, 19] width 16 height 16
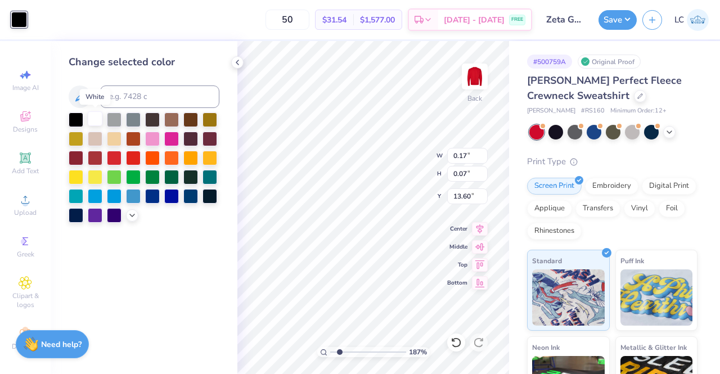
click at [96, 116] on div at bounding box center [95, 118] width 15 height 15
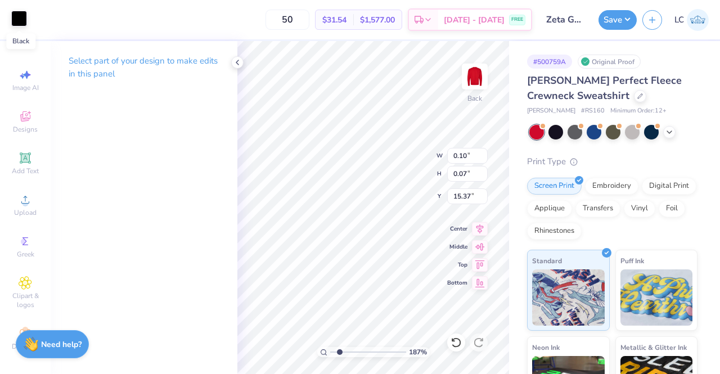
click at [21, 19] on div at bounding box center [19, 19] width 16 height 16
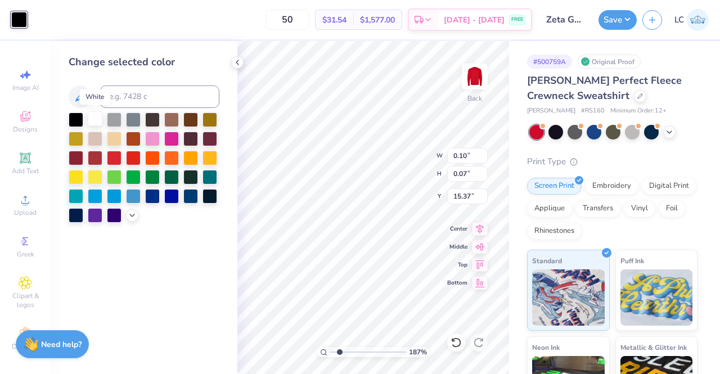
click at [96, 119] on div at bounding box center [95, 118] width 15 height 15
click at [236, 67] on div at bounding box center [237, 62] width 12 height 12
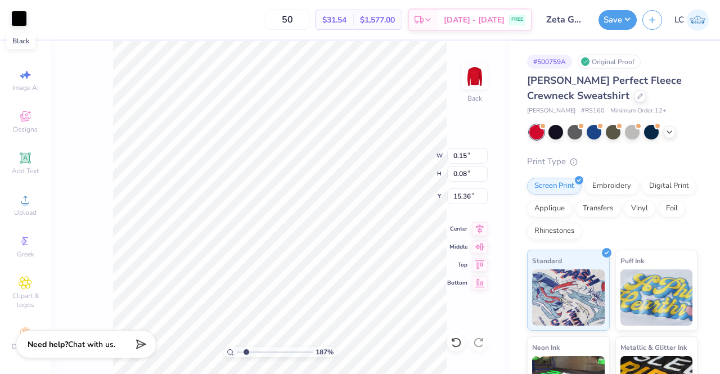
click at [19, 21] on div at bounding box center [19, 19] width 16 height 16
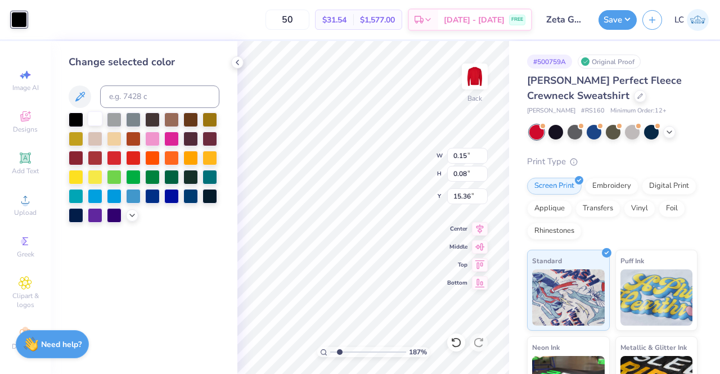
click at [96, 116] on div at bounding box center [95, 118] width 15 height 15
click at [240, 61] on icon at bounding box center [237, 62] width 9 height 9
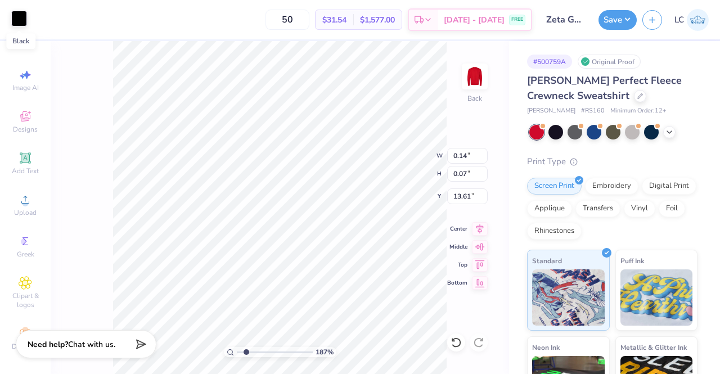
click at [17, 21] on div at bounding box center [19, 19] width 16 height 16
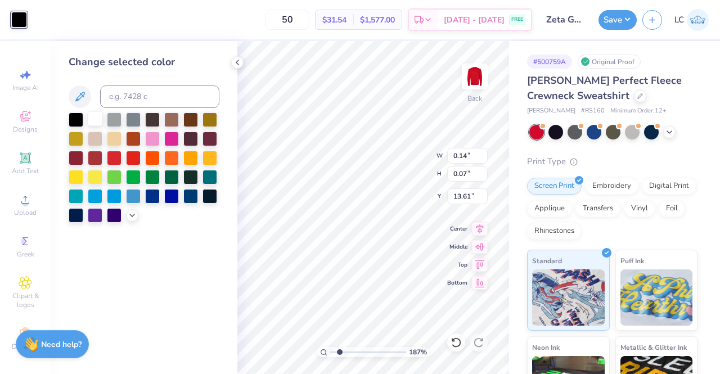
click at [98, 115] on div at bounding box center [95, 118] width 15 height 15
click at [237, 62] on icon at bounding box center [237, 62] width 9 height 9
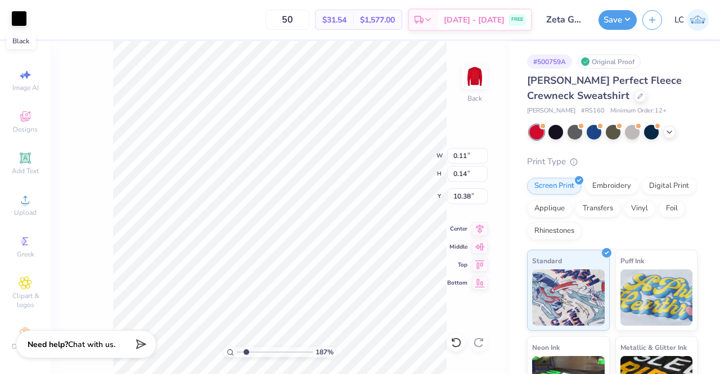
click at [22, 17] on div at bounding box center [19, 19] width 16 height 16
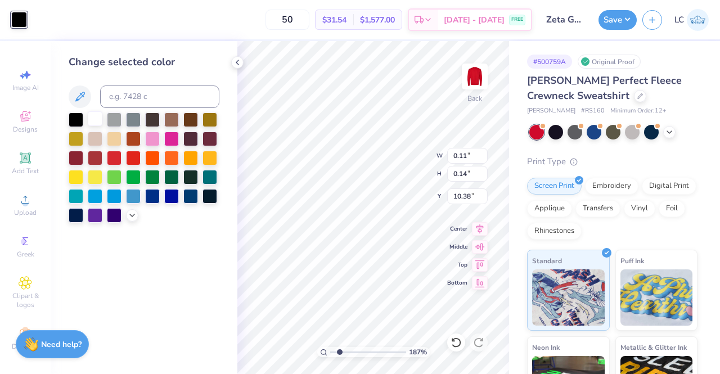
click at [101, 118] on div at bounding box center [95, 118] width 15 height 15
click at [239, 58] on icon at bounding box center [237, 62] width 9 height 9
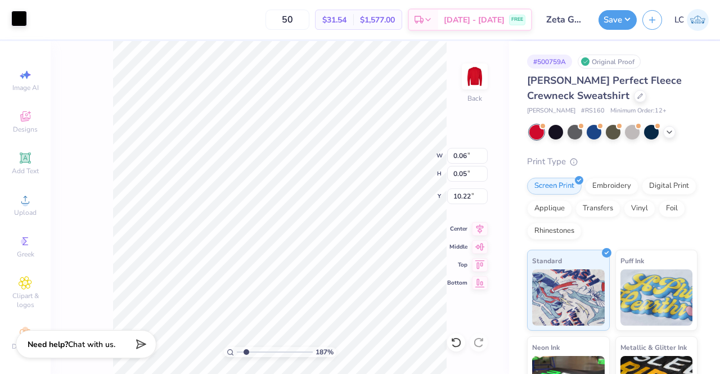
click at [19, 21] on div at bounding box center [19, 19] width 16 height 16
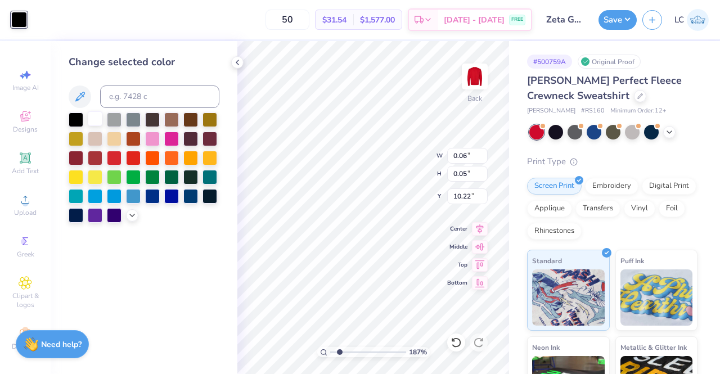
click at [93, 115] on div at bounding box center [95, 118] width 15 height 15
click at [238, 64] on icon at bounding box center [237, 62] width 9 height 9
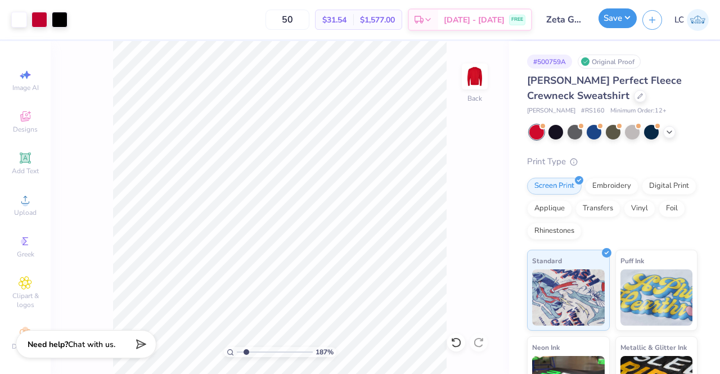
click at [627, 24] on button "Save" at bounding box center [618, 18] width 38 height 20
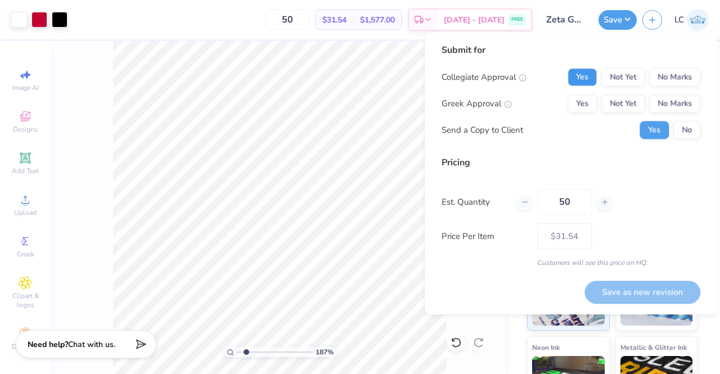
click at [585, 75] on button "Yes" at bounding box center [582, 77] width 29 height 18
click at [581, 106] on button "Yes" at bounding box center [582, 104] width 29 height 18
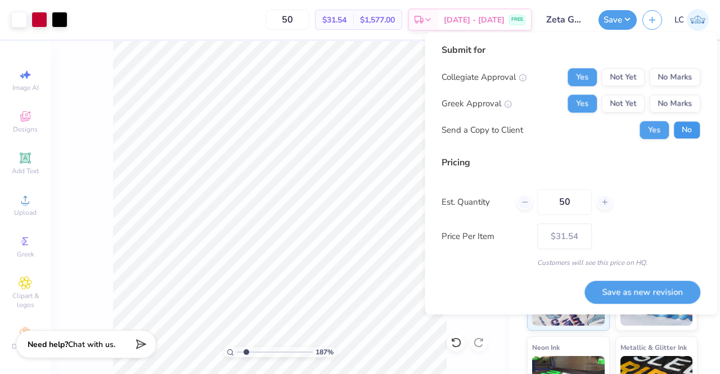
click at [688, 132] on button "No" at bounding box center [687, 130] width 27 height 18
type input "1.87455912426433"
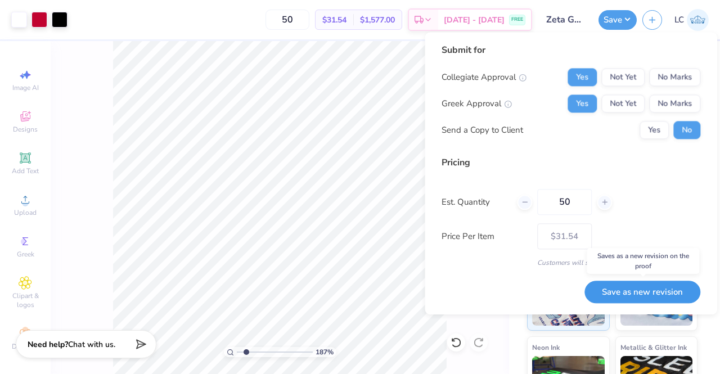
click at [648, 290] on button "Save as new revision" at bounding box center [643, 292] width 116 height 23
type input "$31.54"
type input "1.87455912426433"
type input "– –"
